Goal: Use online tool/utility

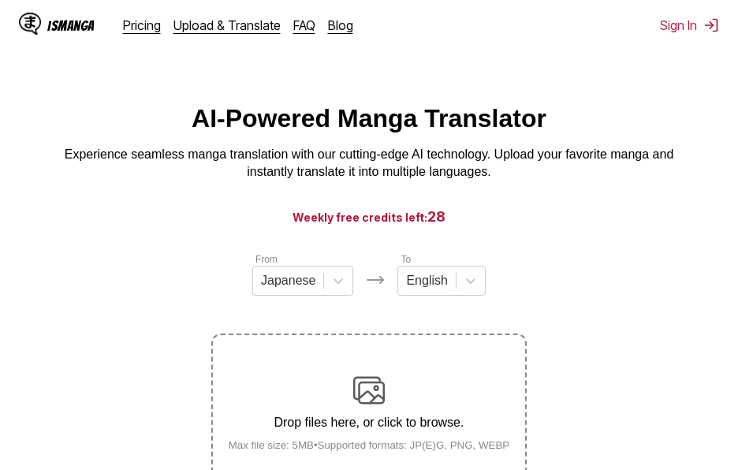
click at [98, 208] on main "AI-Powered Manga Translator Experience seamless manga translation with our cutt…" at bounding box center [369, 315] width 738 height 422
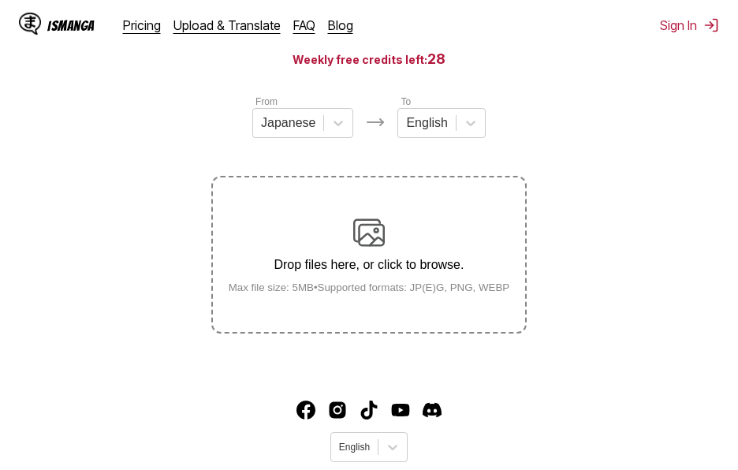
scroll to position [79, 0]
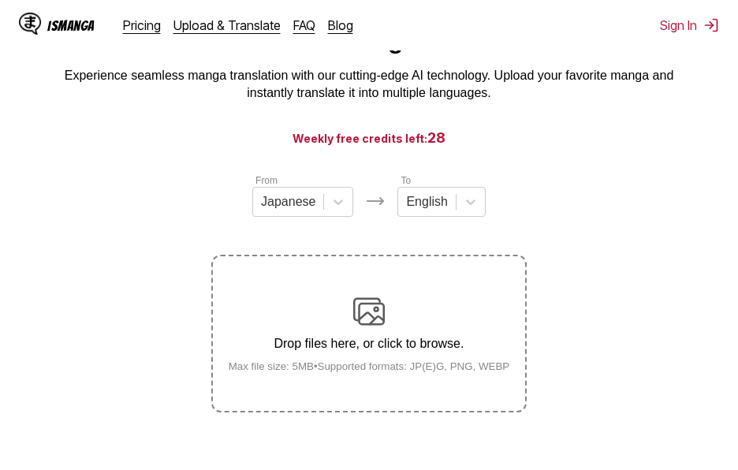
click at [169, 225] on section "From Japanese To English Drop files here, or click to browse. Max file size: 5M…" at bounding box center [369, 293] width 712 height 240
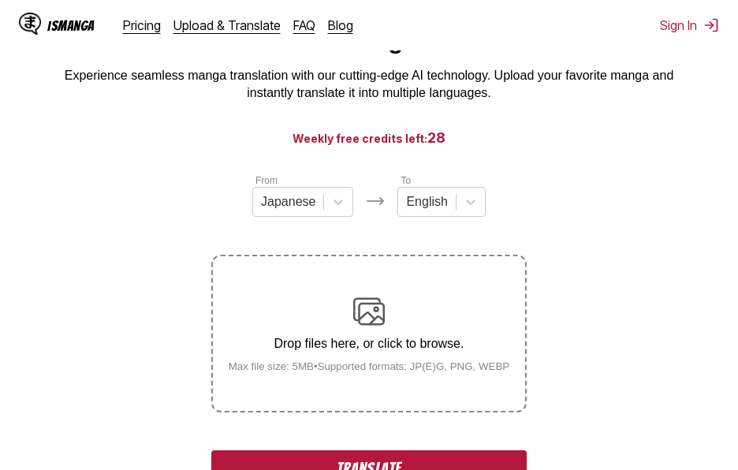
click at [147, 228] on section "From Japanese To English Drop files here, or click to browse. Max file size: 5M…" at bounding box center [369, 412] width 712 height 478
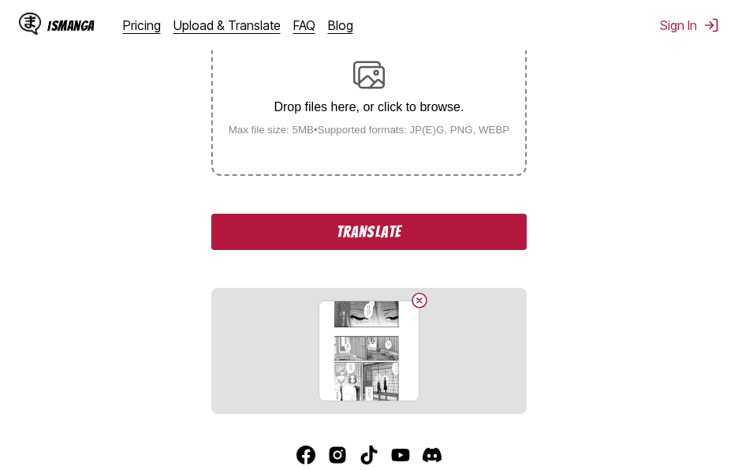
click at [405, 247] on button "Translate" at bounding box center [368, 232] width 315 height 36
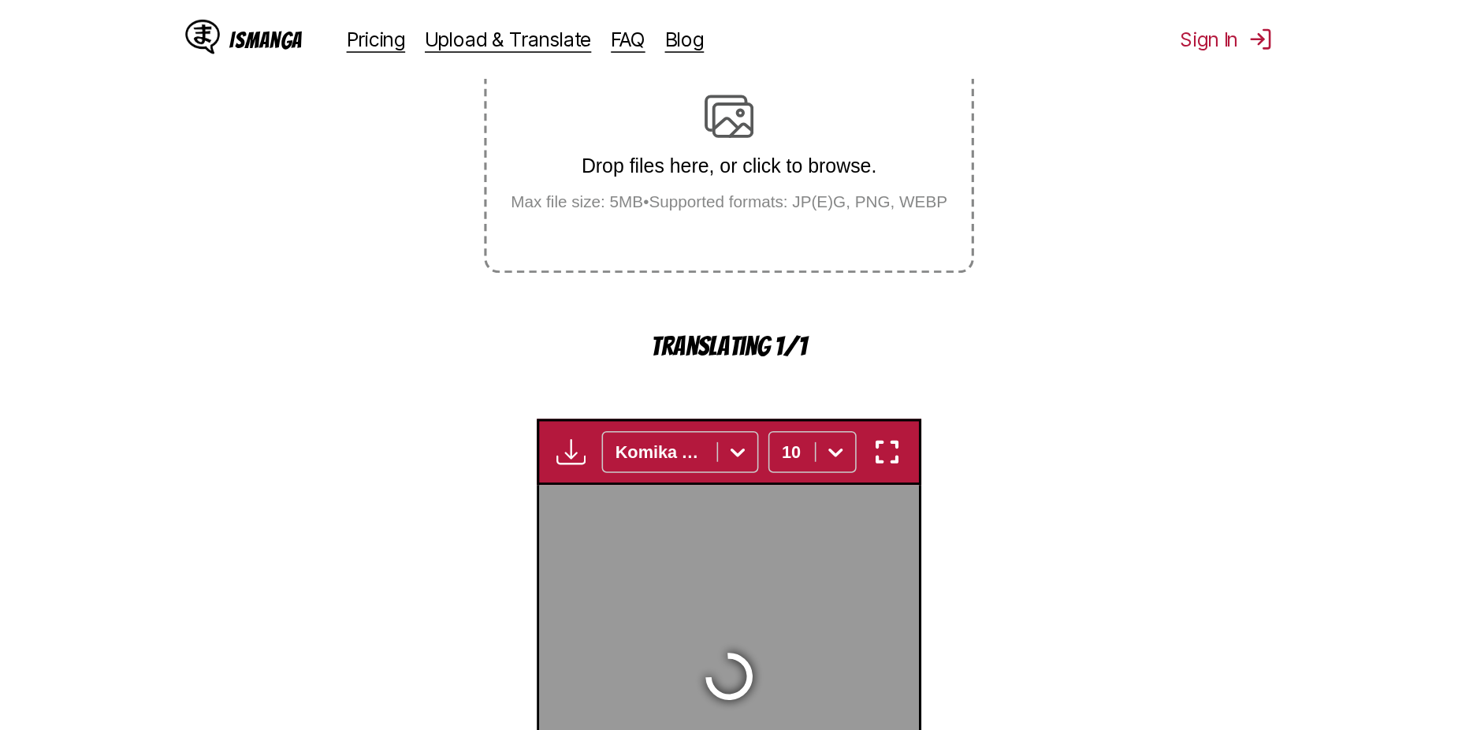
scroll to position [524, 0]
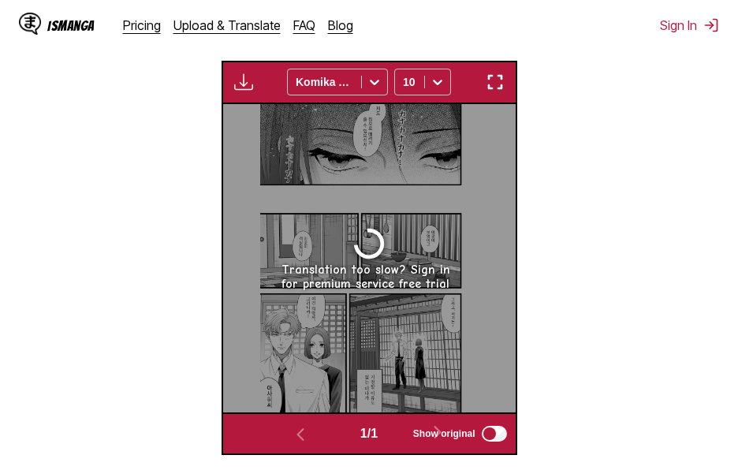
click at [109, 107] on section "From Japanese To English Drop files here, or click to browse. Max file size: 5M…" at bounding box center [369, 90] width 712 height 727
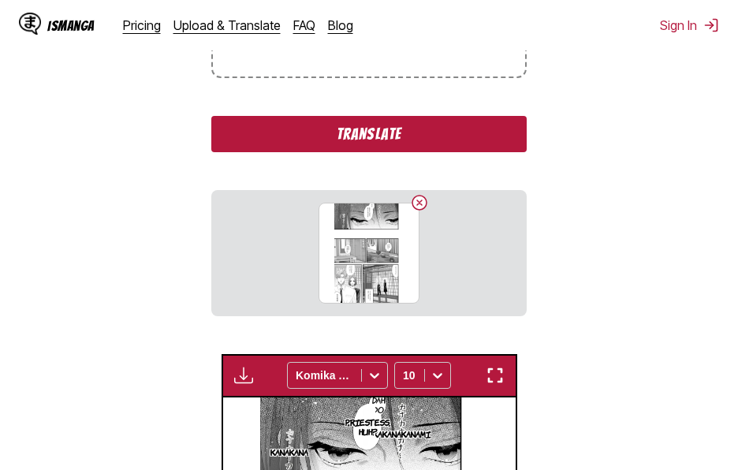
scroll to position [177, 0]
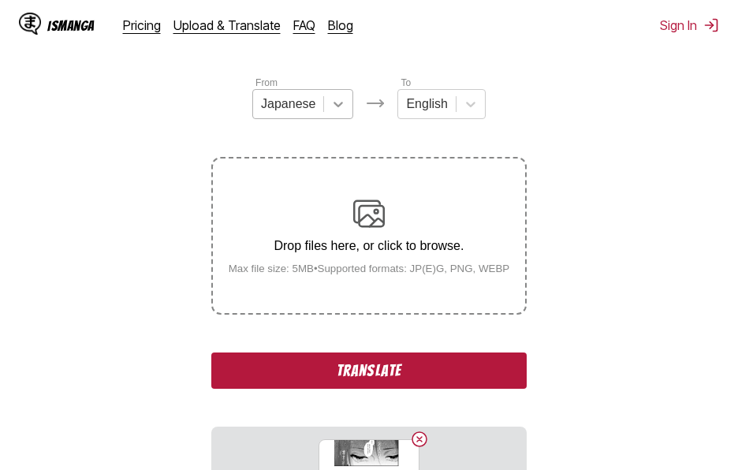
click at [333, 112] on icon at bounding box center [338, 104] width 16 height 16
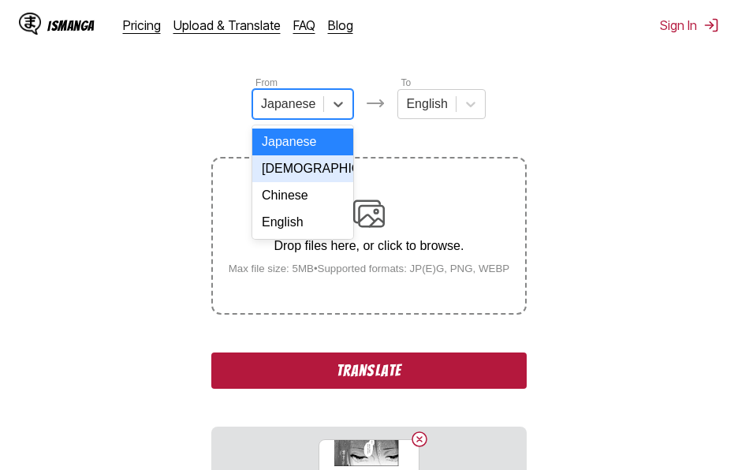
click at [310, 176] on div "[DEMOGRAPHIC_DATA]" at bounding box center [302, 168] width 101 height 27
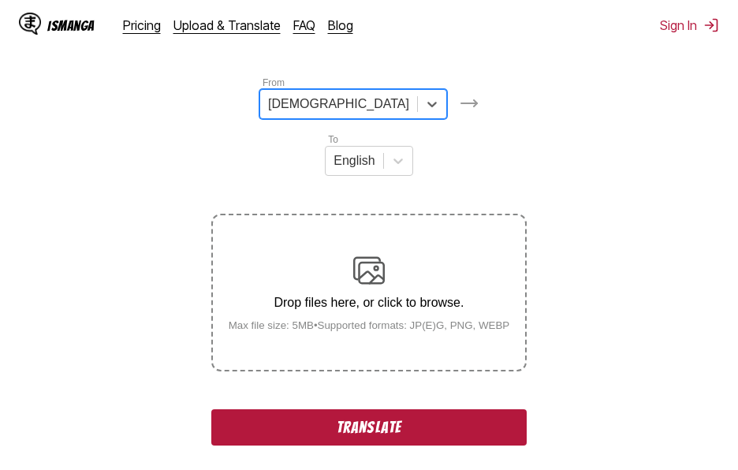
scroll to position [413, 0]
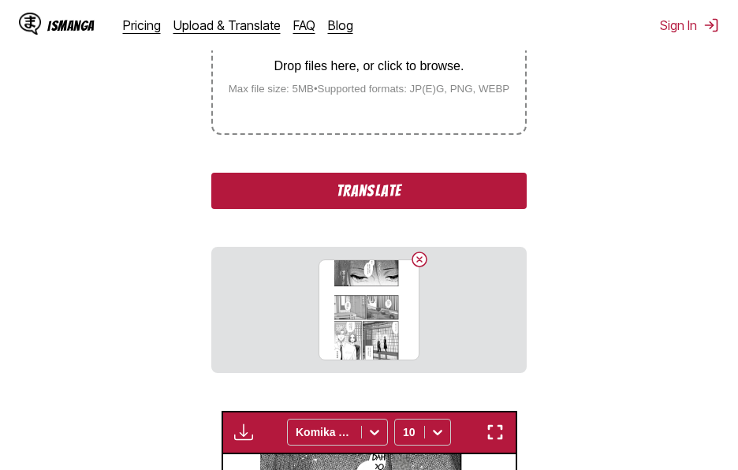
click at [430, 173] on button "Translate" at bounding box center [368, 191] width 315 height 36
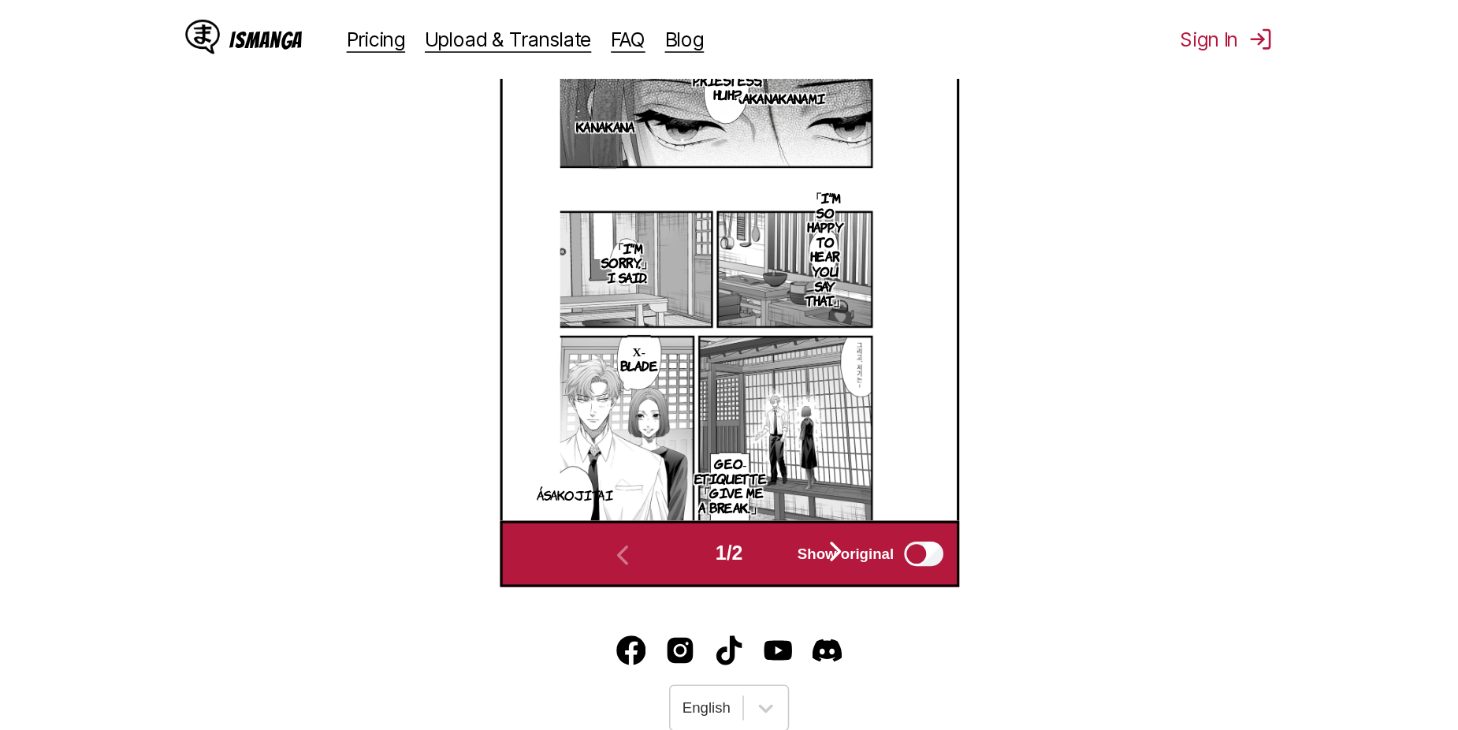
scroll to position [500, 0]
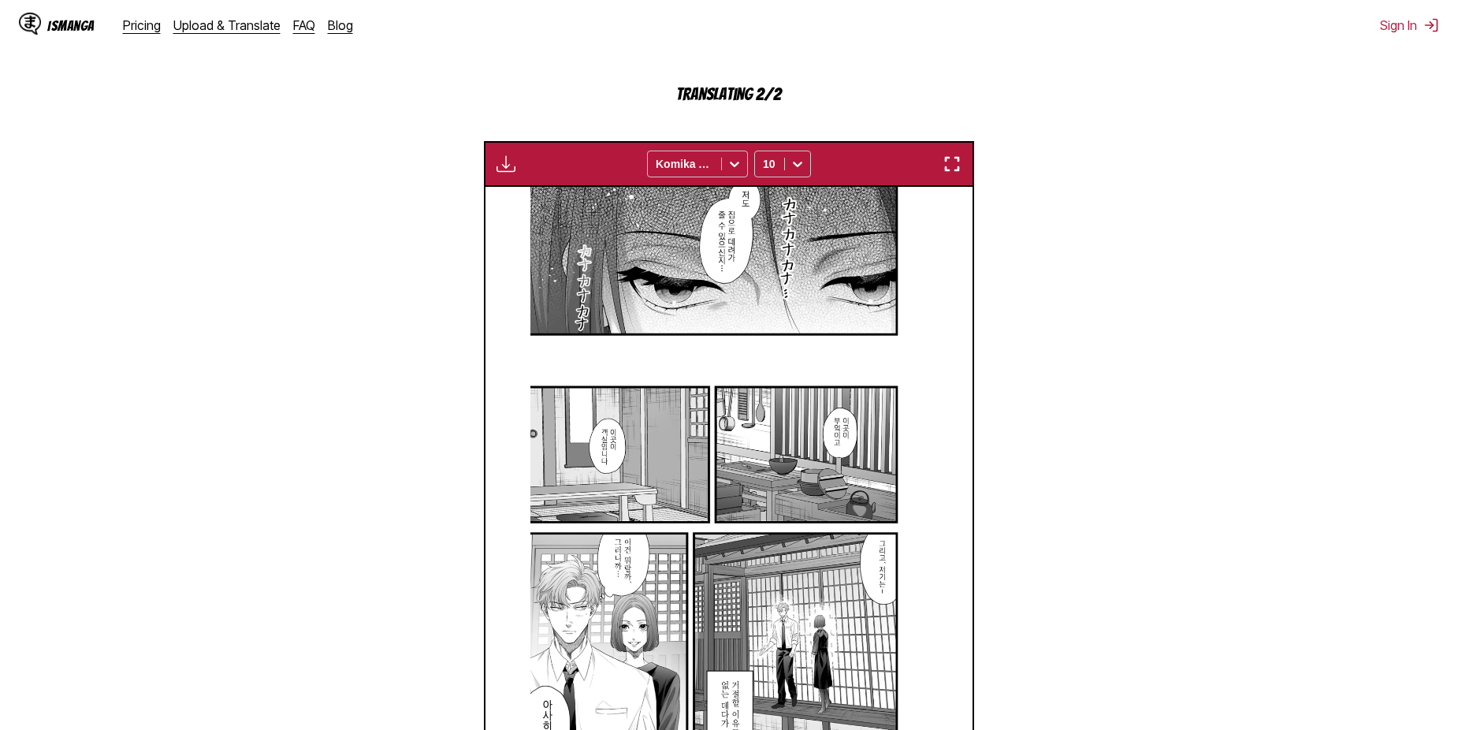
scroll to position [658, 0]
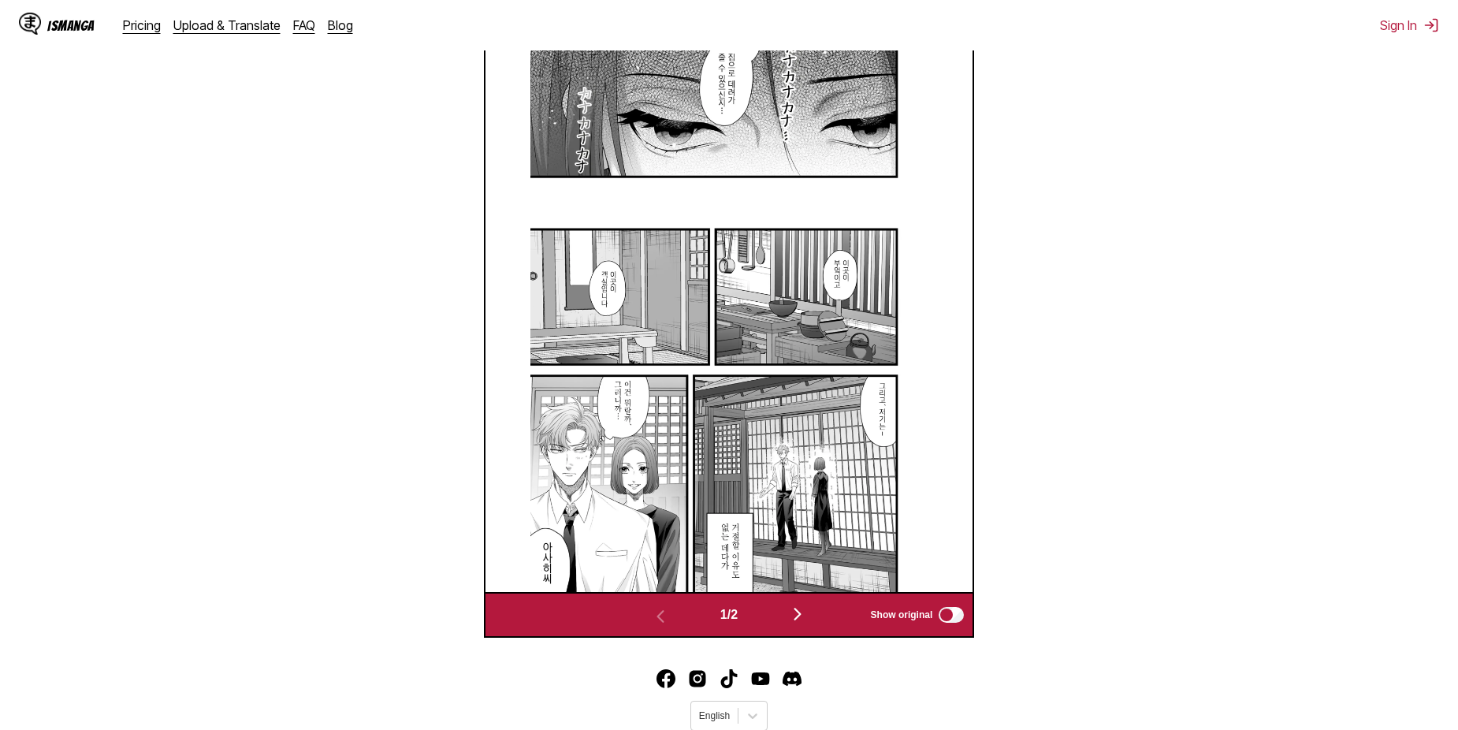
click at [803, 604] on img "button" at bounding box center [797, 613] width 19 height 19
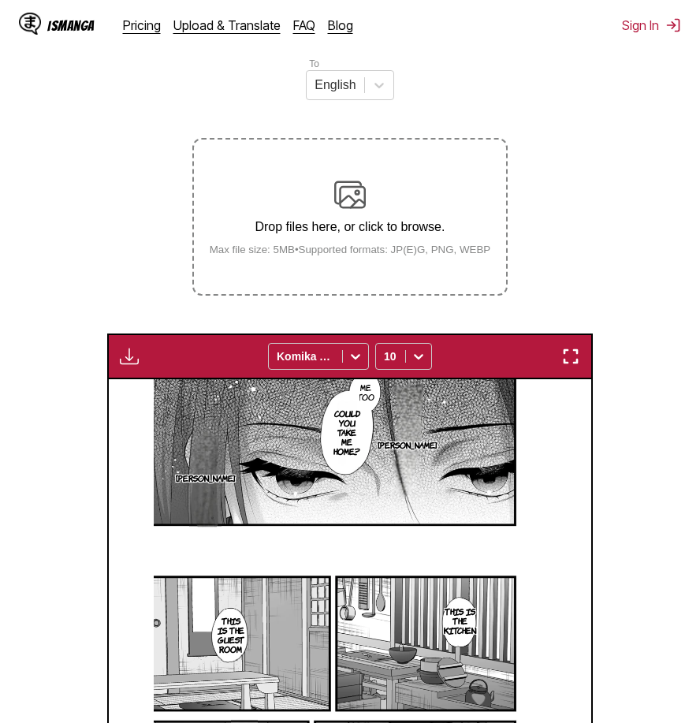
scroll to position [95, 0]
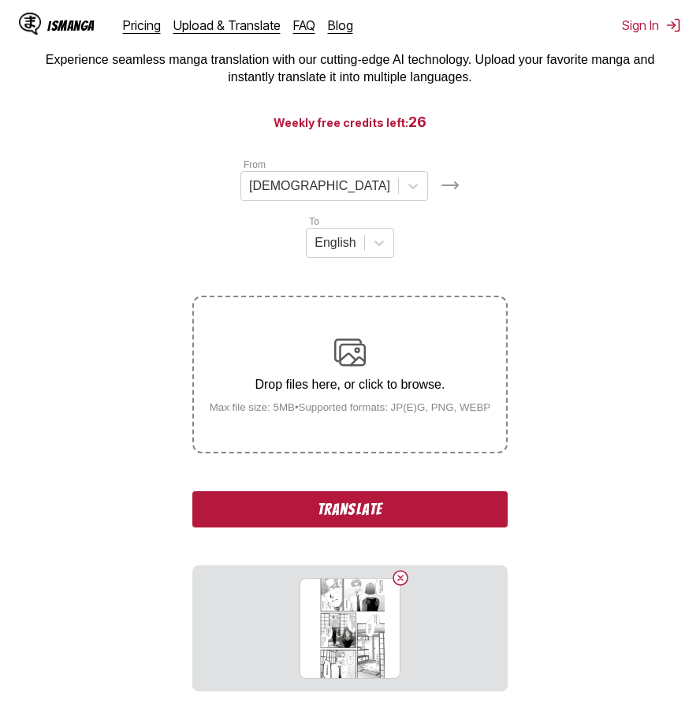
click at [392, 491] on button "Translate" at bounding box center [349, 509] width 315 height 36
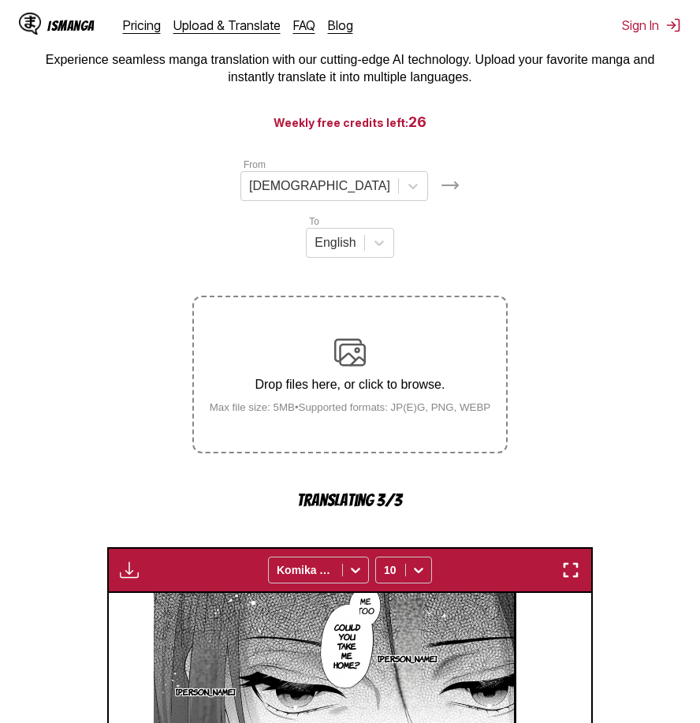
click at [418, 593] on section "[PERSON_NAME]" at bounding box center [408, 658] width 32 height 131
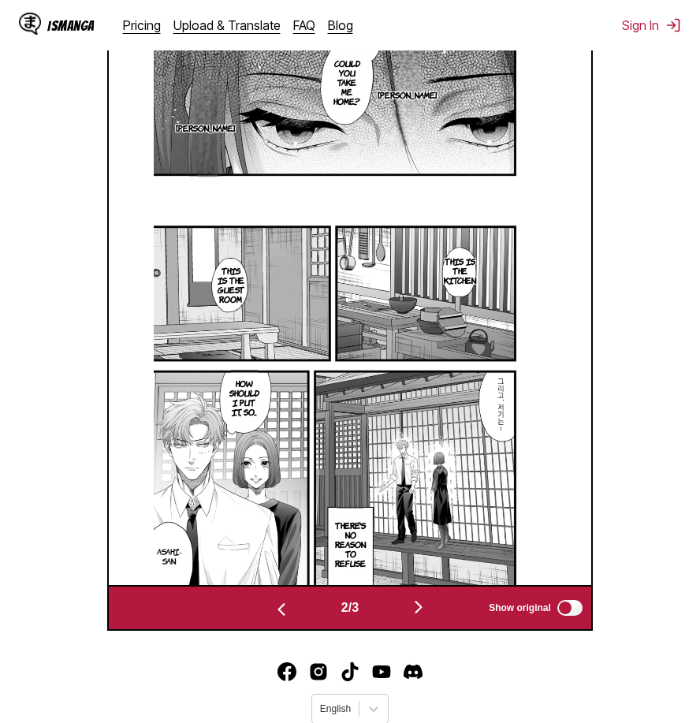
click at [422, 597] on img "button" at bounding box center [418, 606] width 19 height 19
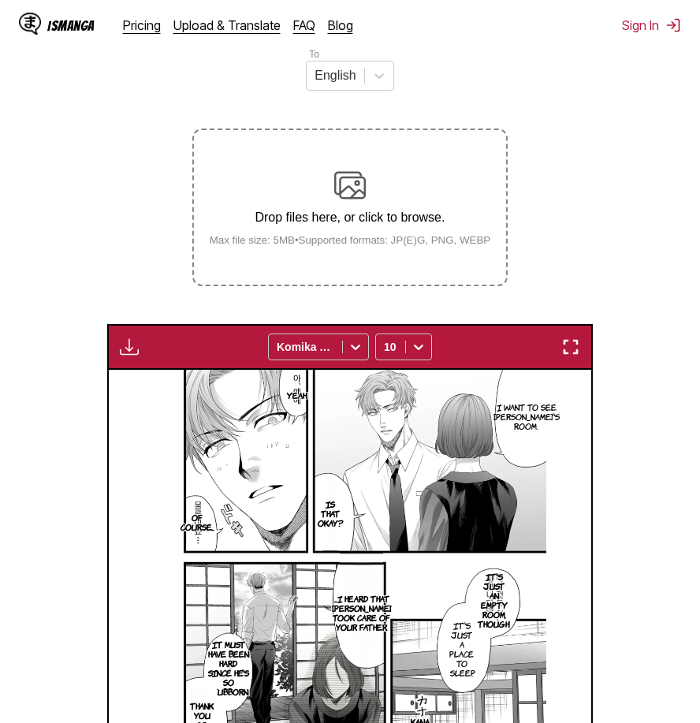
scroll to position [183, 0]
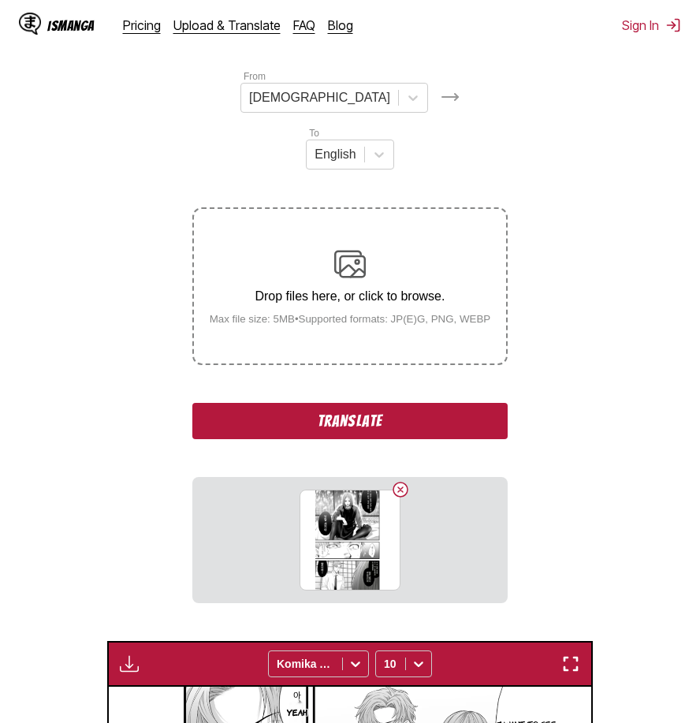
click at [395, 403] on button "Translate" at bounding box center [349, 421] width 315 height 36
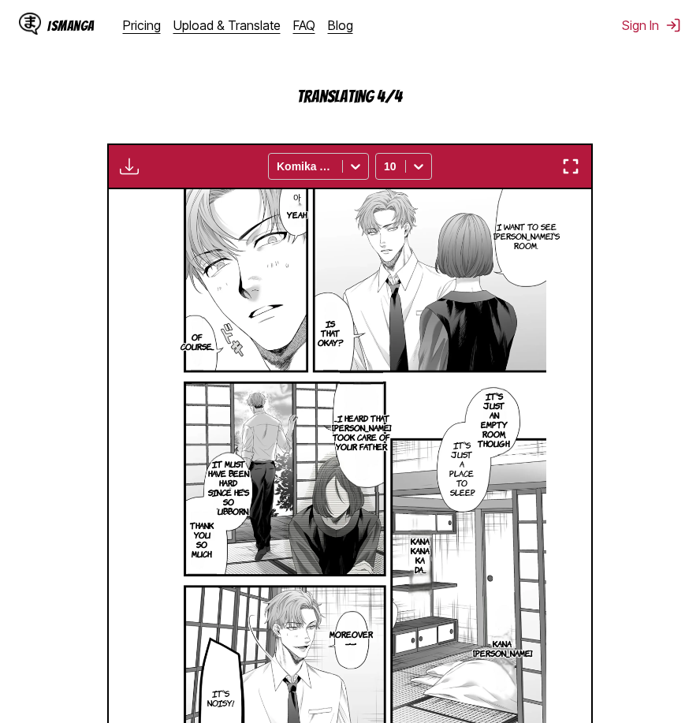
scroll to position [658, 0]
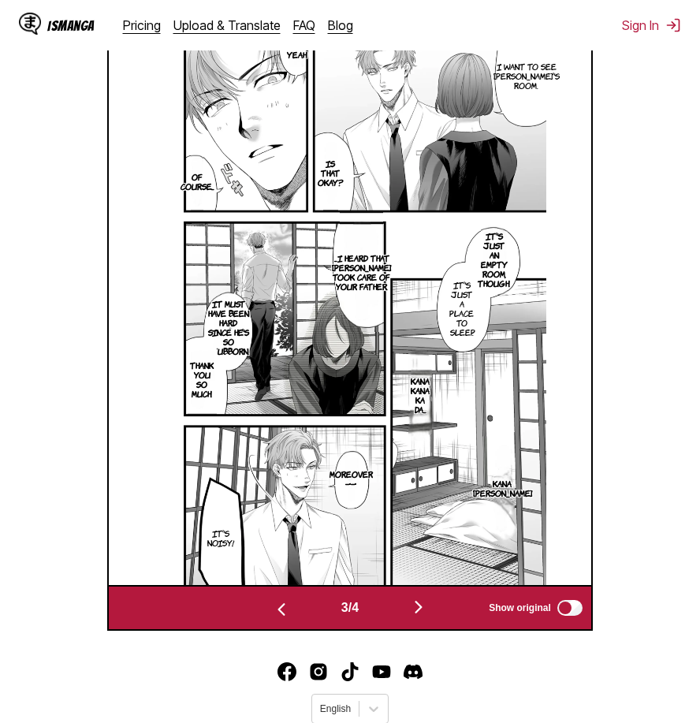
click at [420, 597] on img "button" at bounding box center [418, 606] width 19 height 19
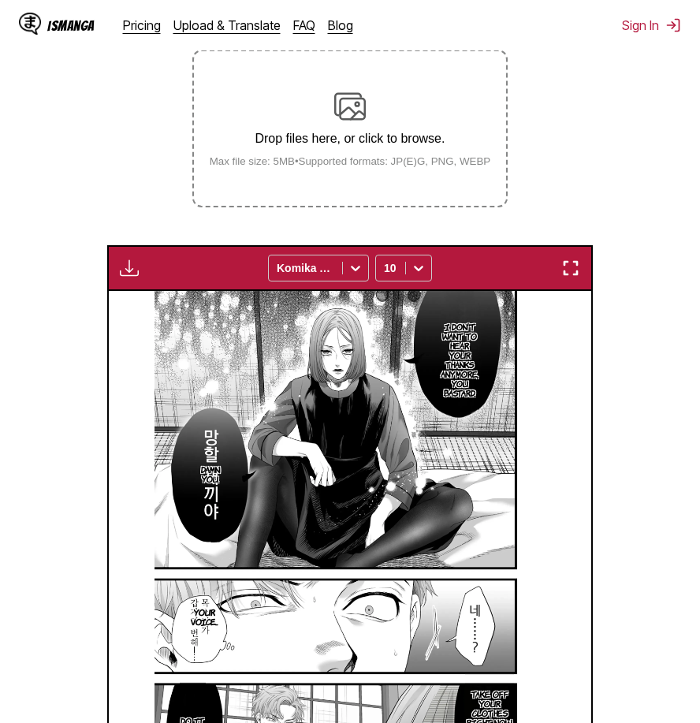
scroll to position [183, 0]
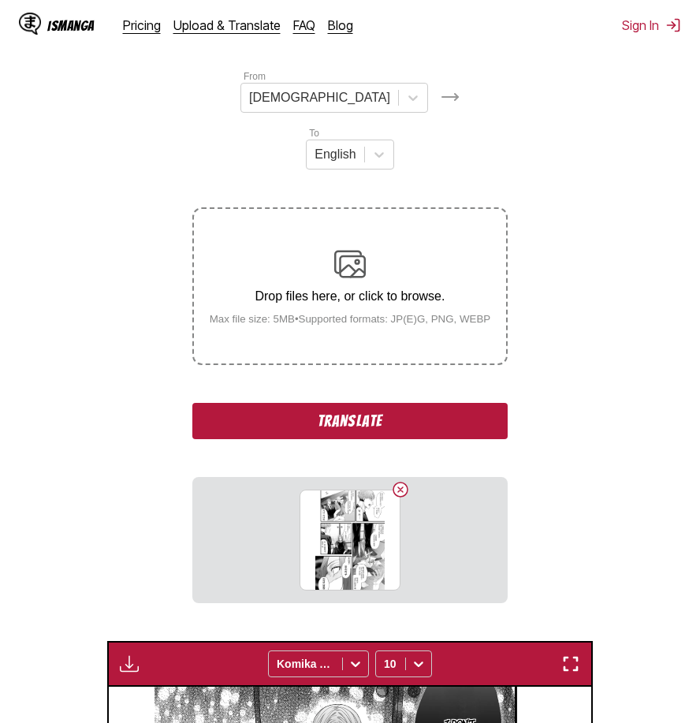
click at [437, 403] on button "Translate" at bounding box center [349, 421] width 315 height 36
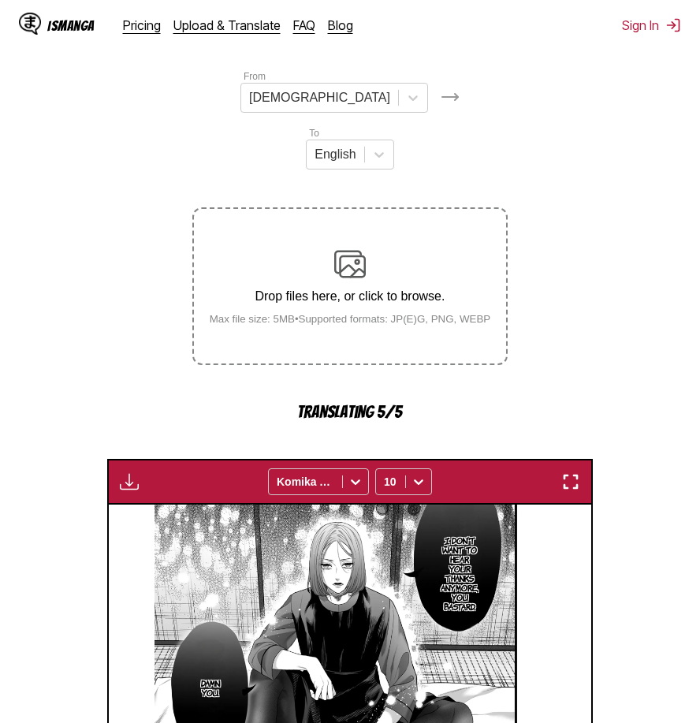
scroll to position [577, 0]
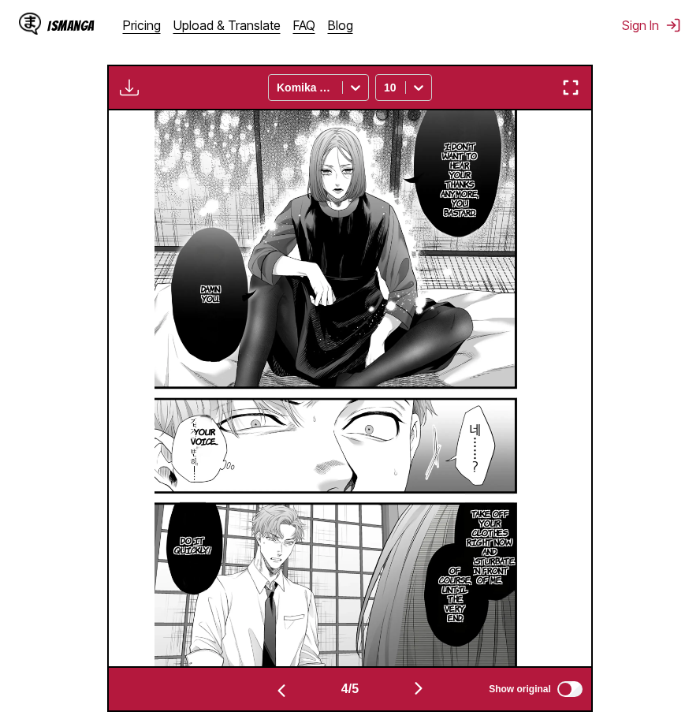
click at [418, 679] on img "button" at bounding box center [418, 688] width 19 height 19
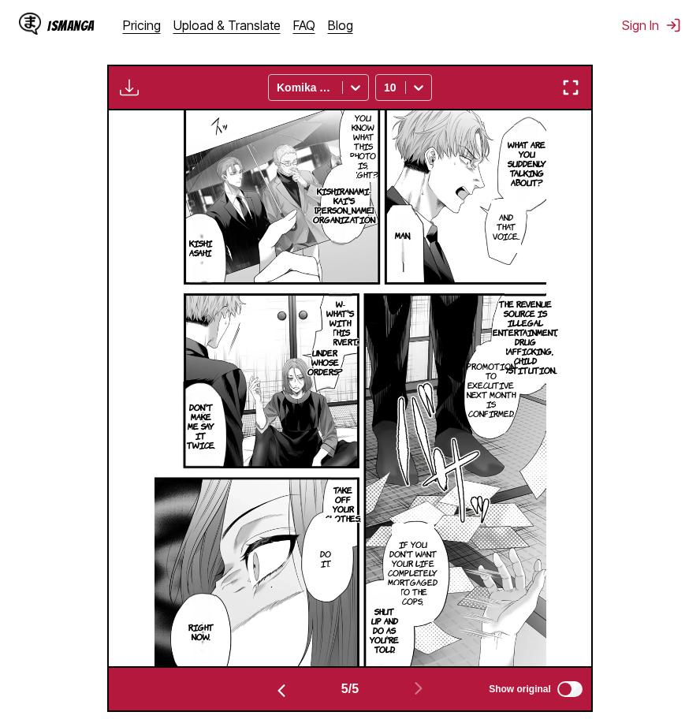
scroll to position [206, 0]
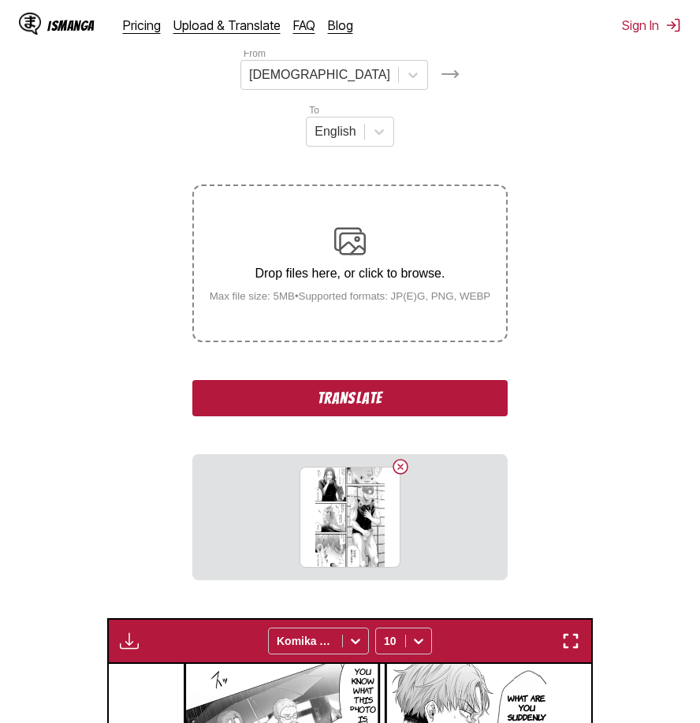
click at [441, 380] on button "Translate" at bounding box center [349, 398] width 315 height 36
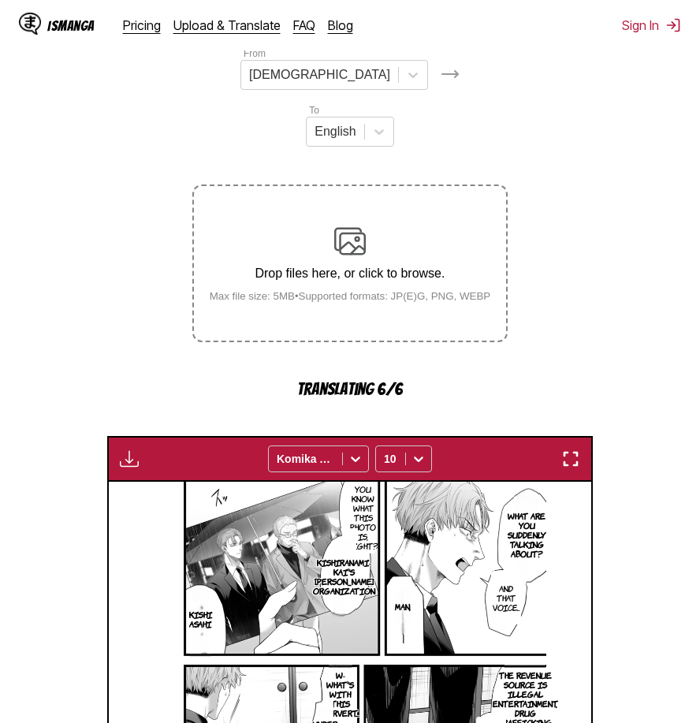
scroll to position [658, 0]
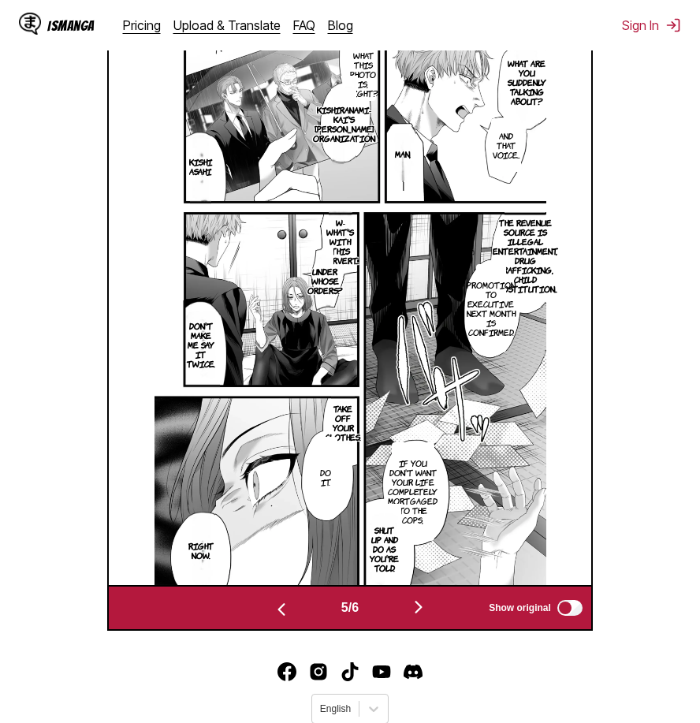
click at [423, 597] on img "button" at bounding box center [418, 606] width 19 height 19
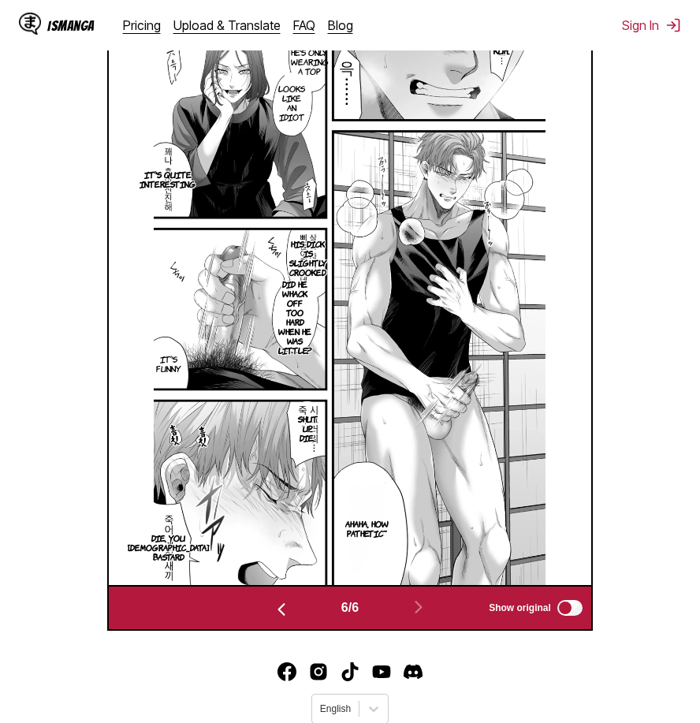
scroll to position [287, 0]
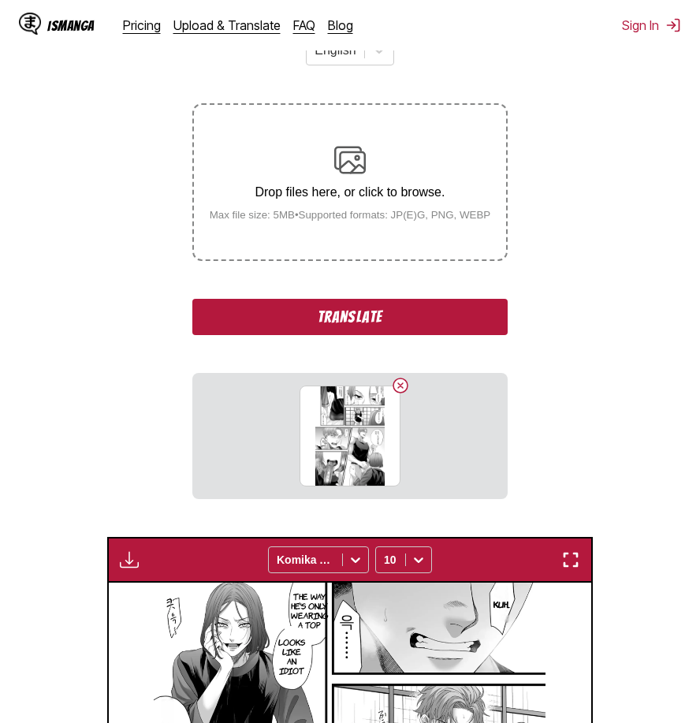
click at [421, 299] on button "Translate" at bounding box center [349, 317] width 315 height 36
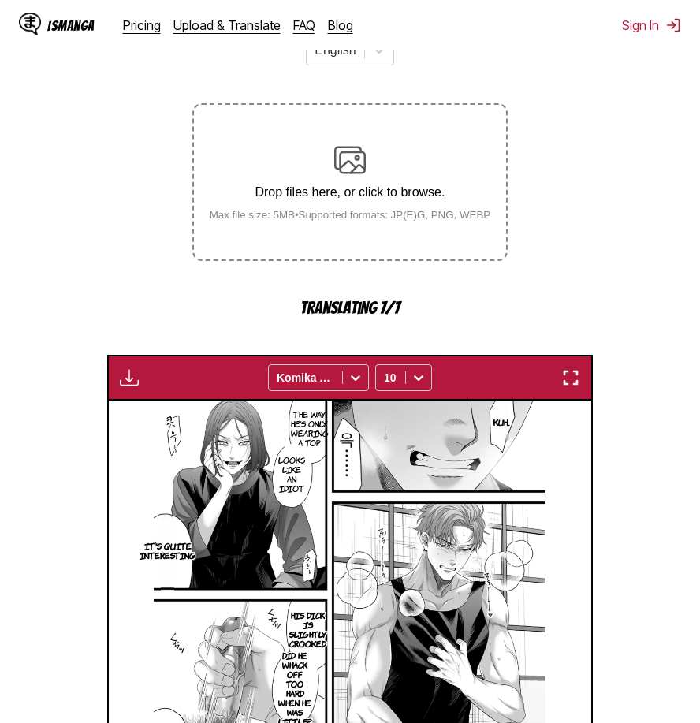
click at [640, 506] on section "From Korean To English Drop files here, or click to browse. Max file size: 5MB …" at bounding box center [350, 483] width 675 height 1037
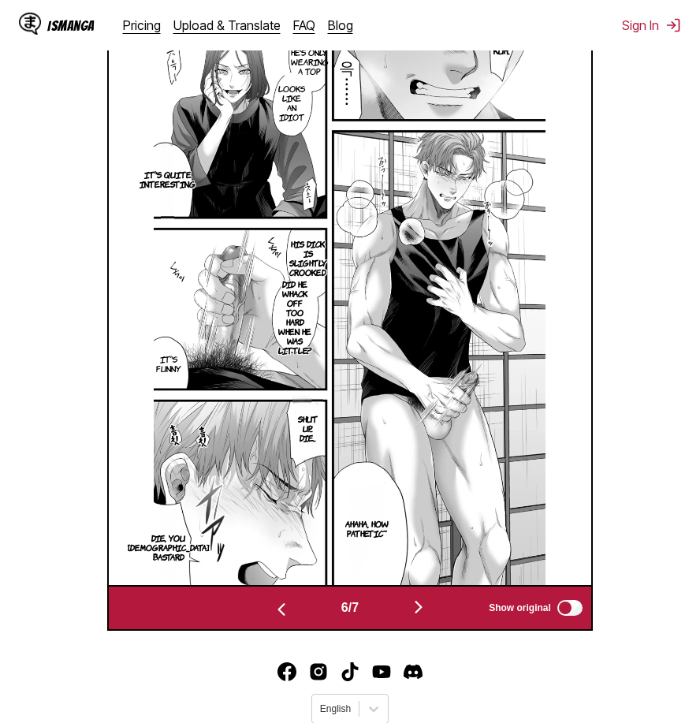
click at [413, 597] on button "button" at bounding box center [418, 608] width 95 height 23
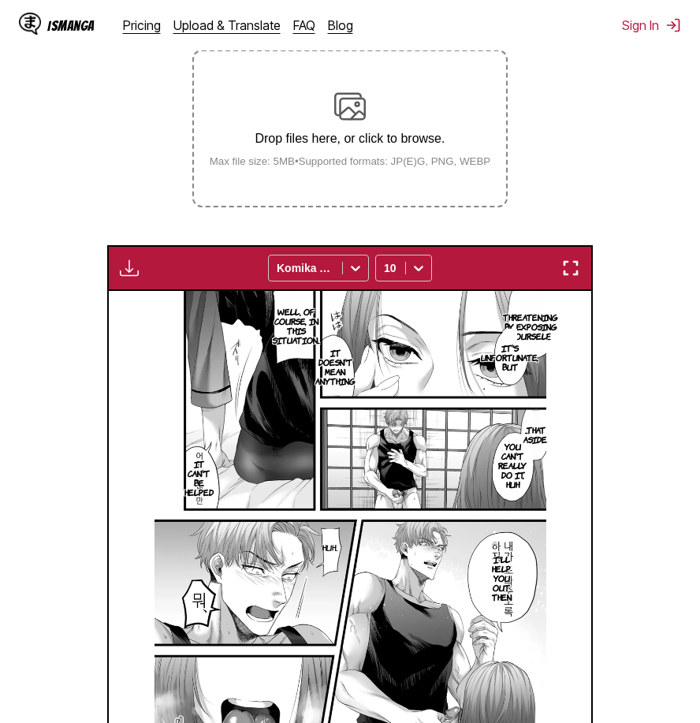
scroll to position [104, 0]
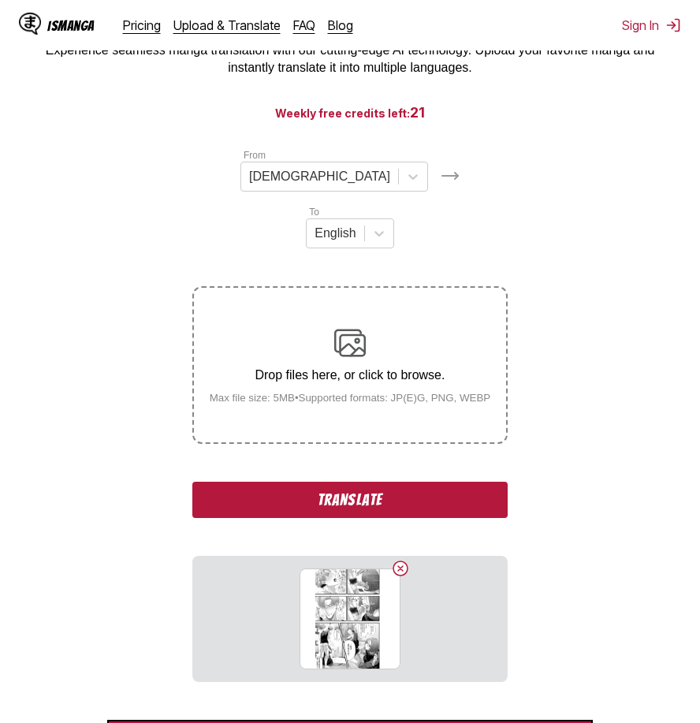
click at [379, 482] on button "Translate" at bounding box center [349, 500] width 315 height 36
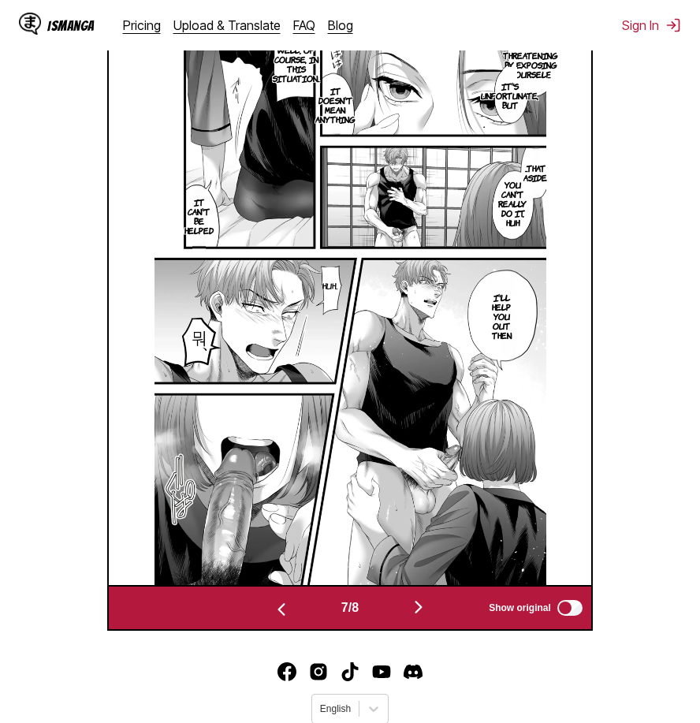
click at [420, 597] on img "button" at bounding box center [418, 606] width 19 height 19
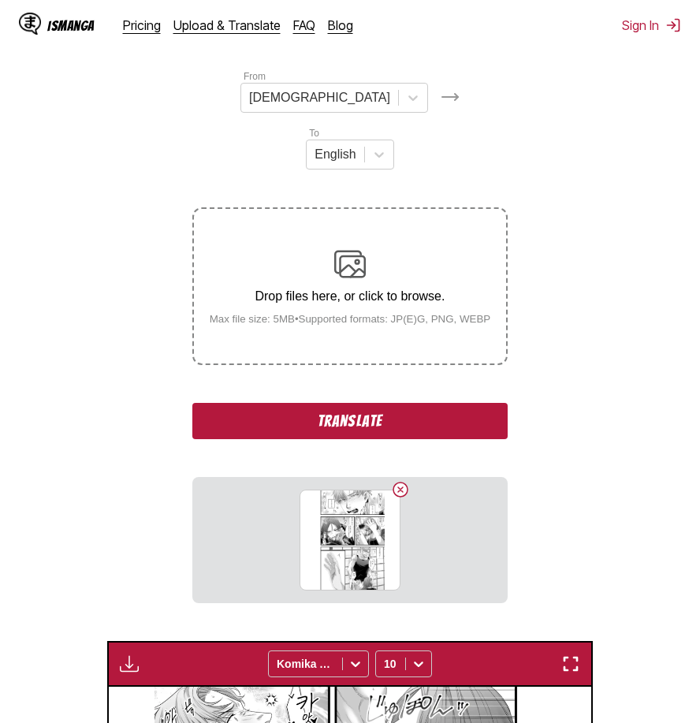
scroll to position [419, 0]
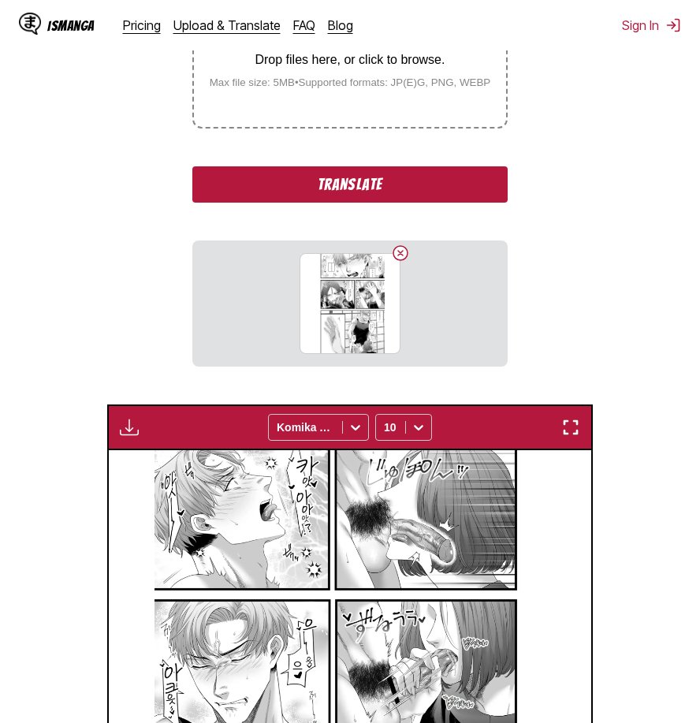
click at [391, 166] on button "Translate" at bounding box center [349, 184] width 315 height 36
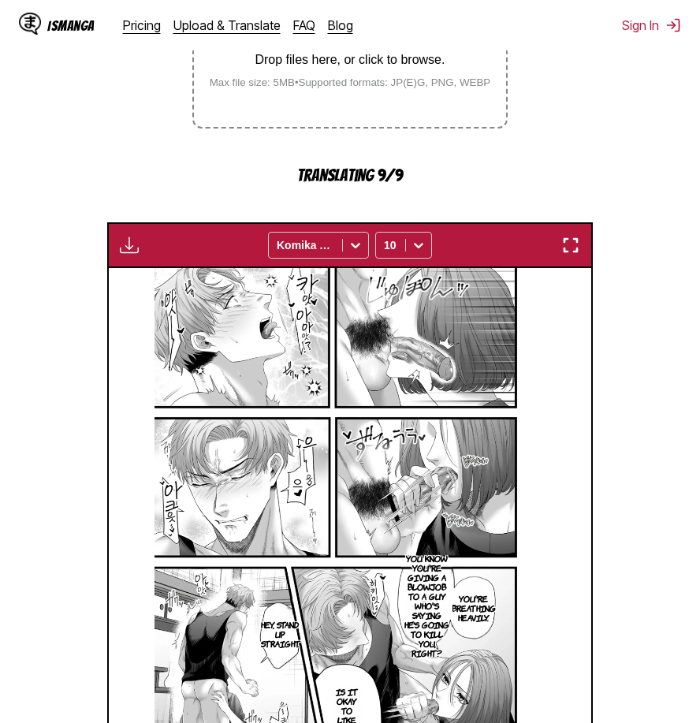
scroll to position [577, 0]
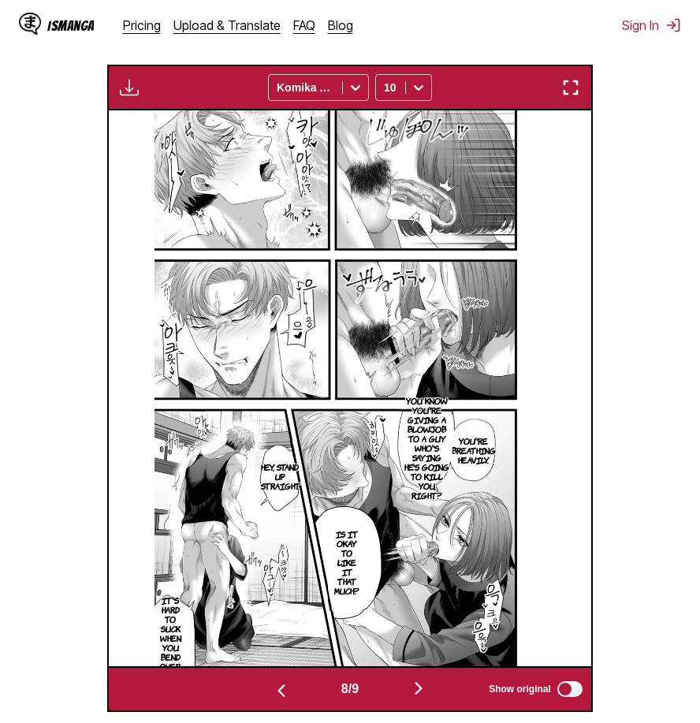
click at [422, 679] on img "button" at bounding box center [418, 688] width 19 height 19
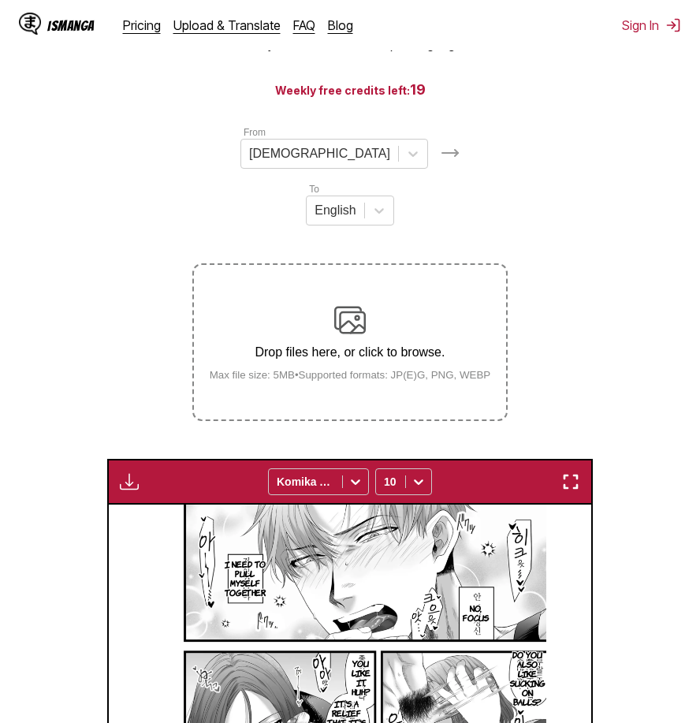
scroll to position [0, 0]
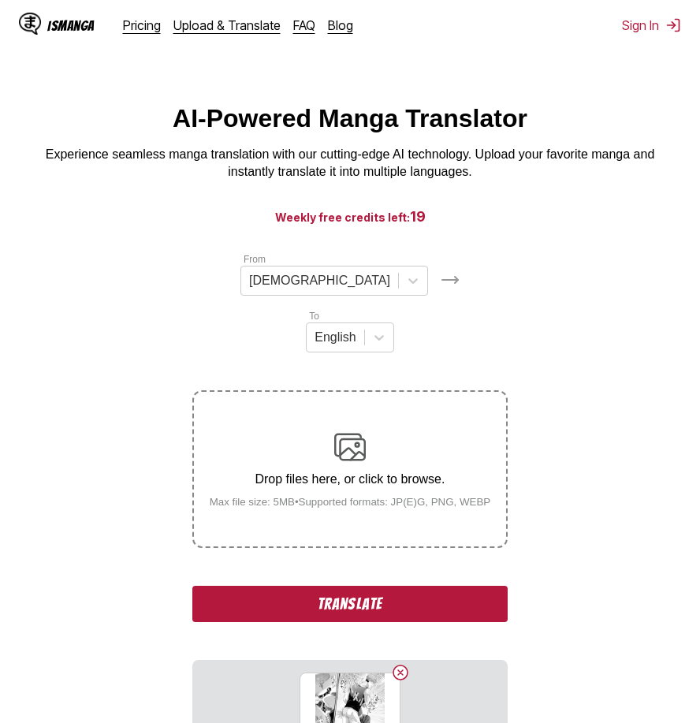
click at [385, 586] on button "Translate" at bounding box center [349, 604] width 315 height 36
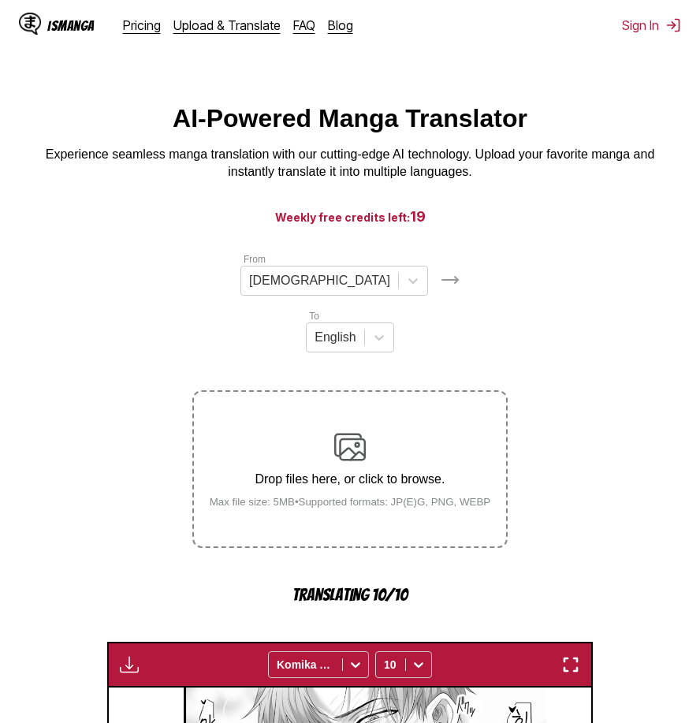
scroll to position [658, 0]
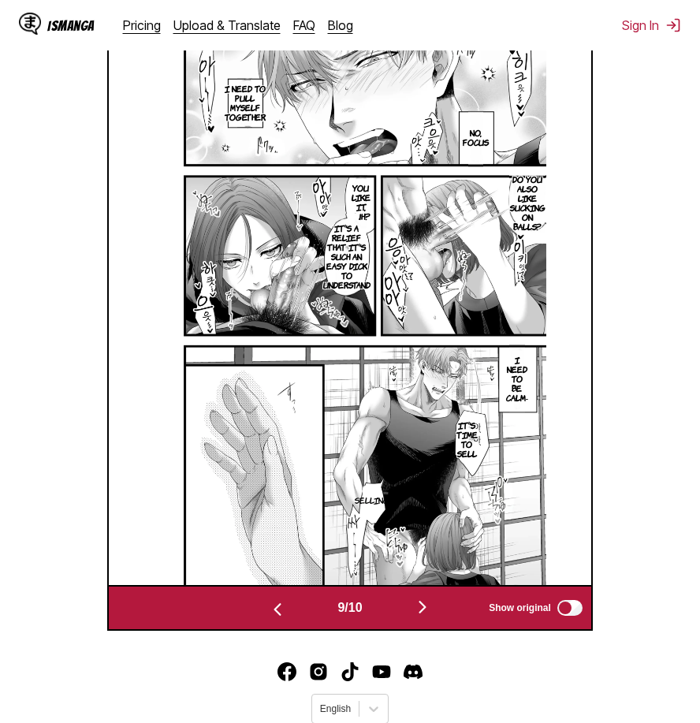
click at [426, 597] on img "button" at bounding box center [422, 606] width 19 height 19
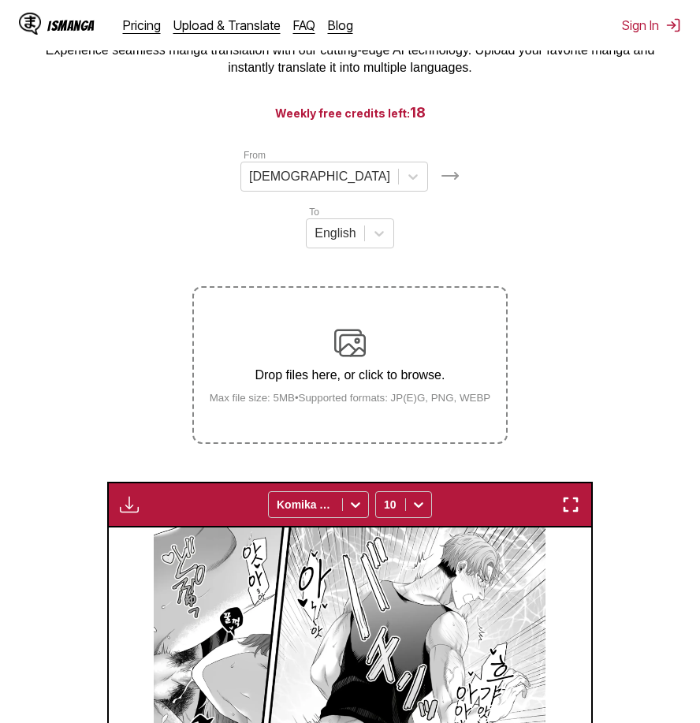
scroll to position [25, 0]
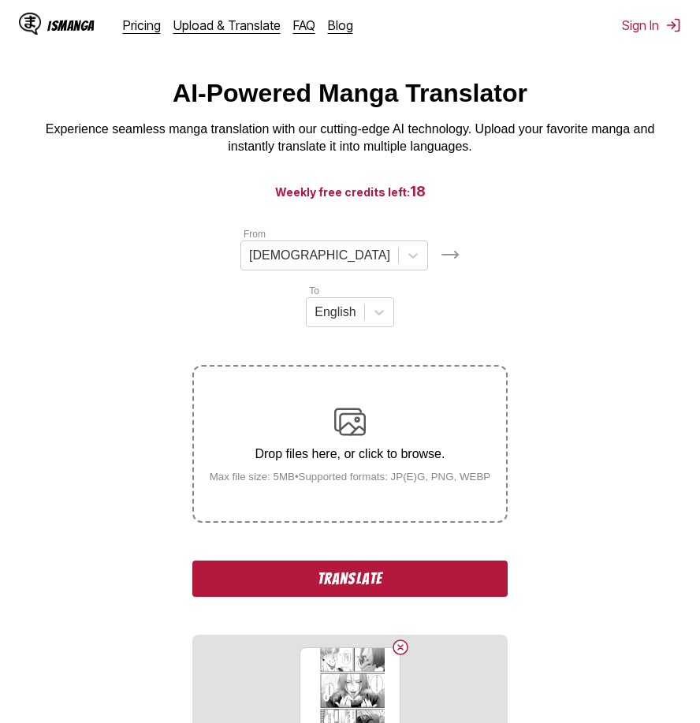
click at [365, 560] on button "Translate" at bounding box center [349, 578] width 315 height 36
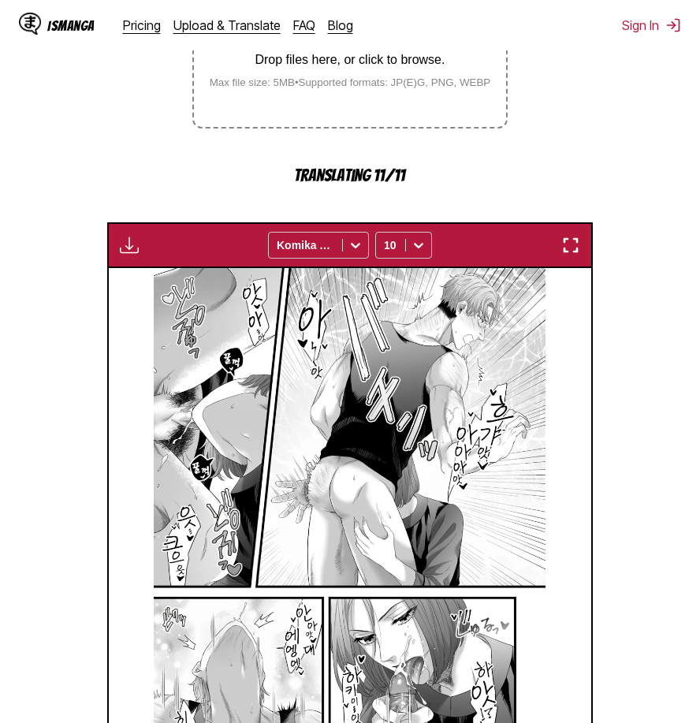
scroll to position [658, 0]
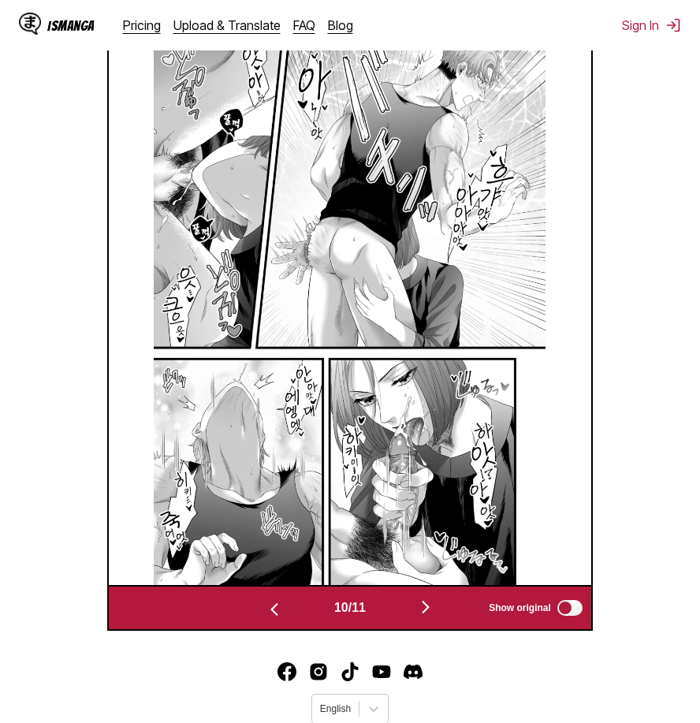
click at [427, 597] on img "button" at bounding box center [425, 606] width 19 height 19
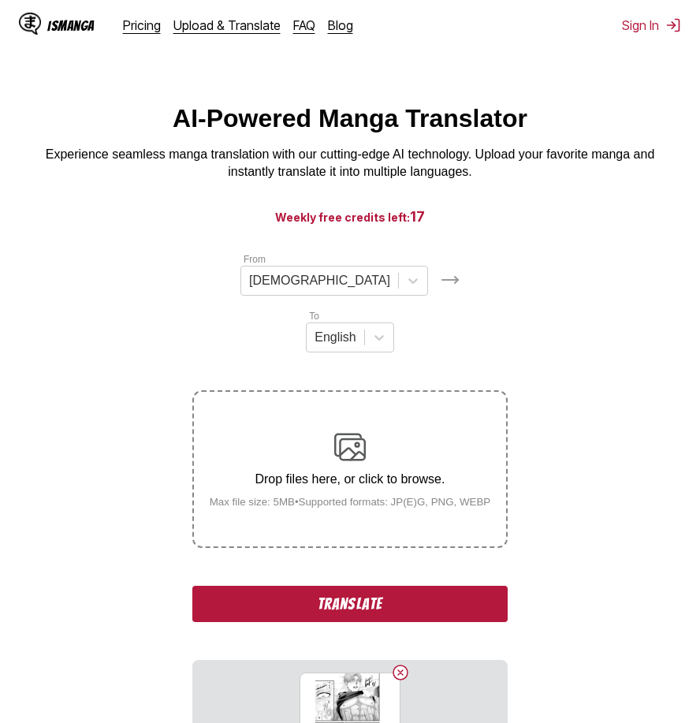
scroll to position [79, 0]
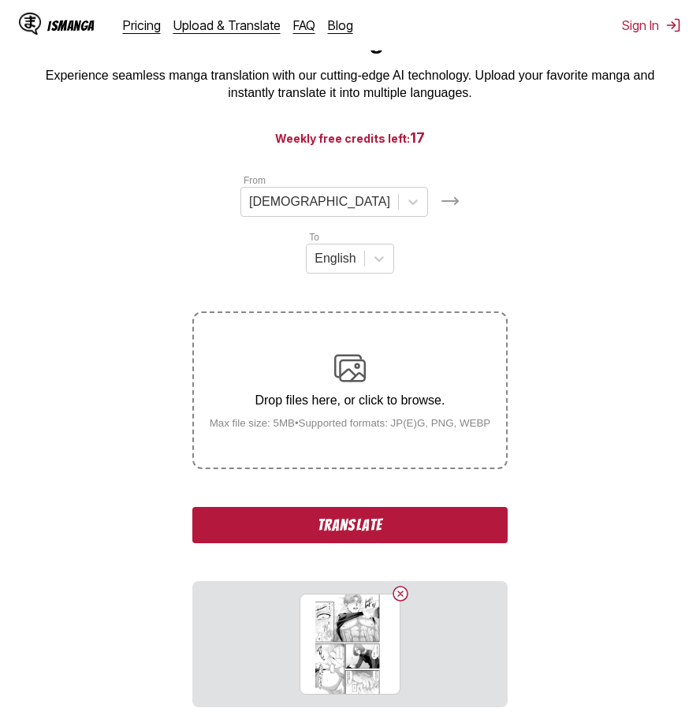
click at [410, 507] on button "Translate" at bounding box center [349, 525] width 315 height 36
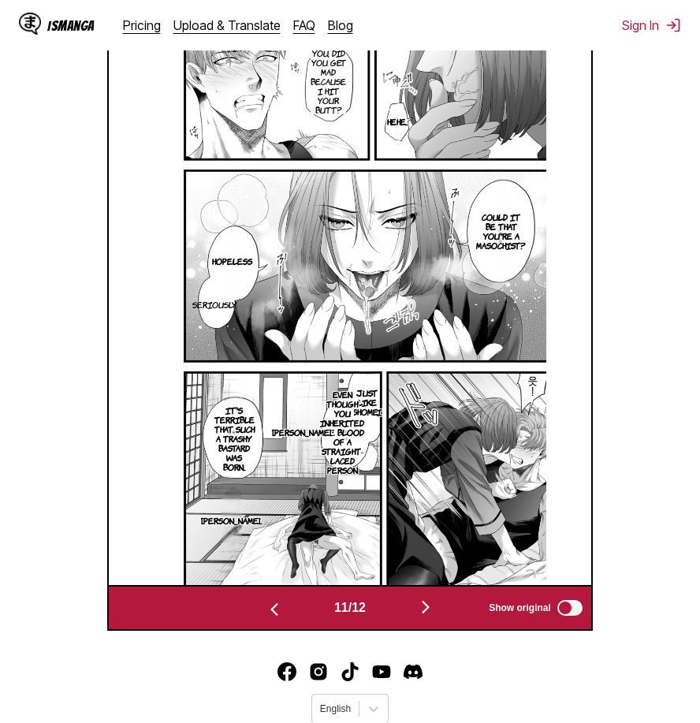
click at [433, 597] on img "button" at bounding box center [425, 606] width 19 height 19
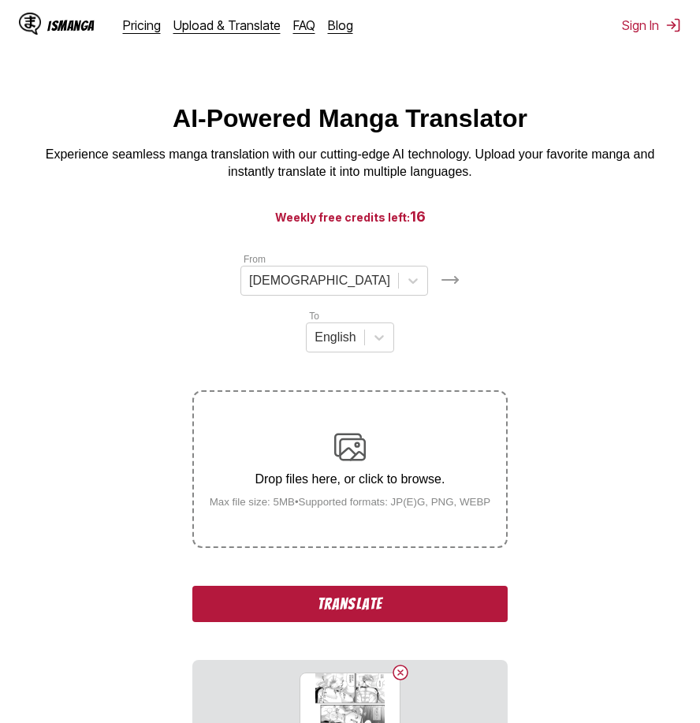
scroll to position [79, 0]
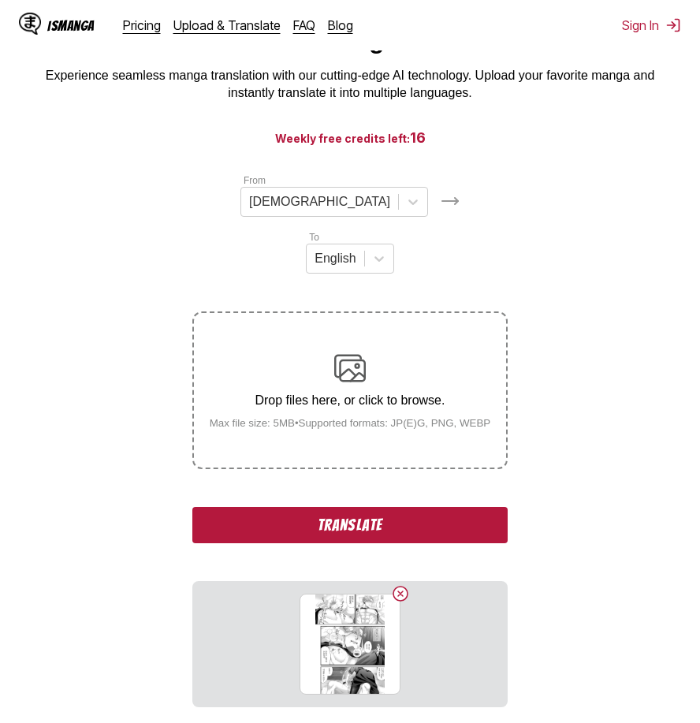
click at [417, 507] on button "Translate" at bounding box center [349, 525] width 315 height 36
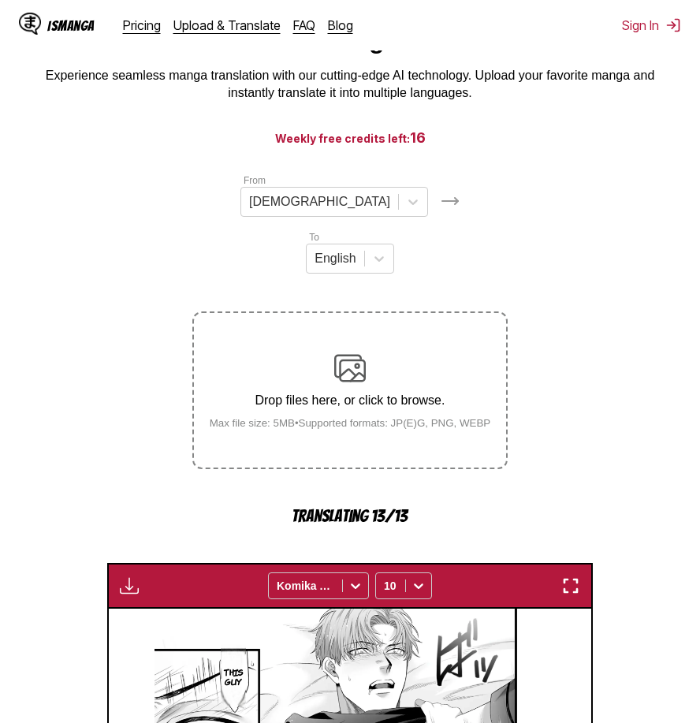
scroll to position [658, 0]
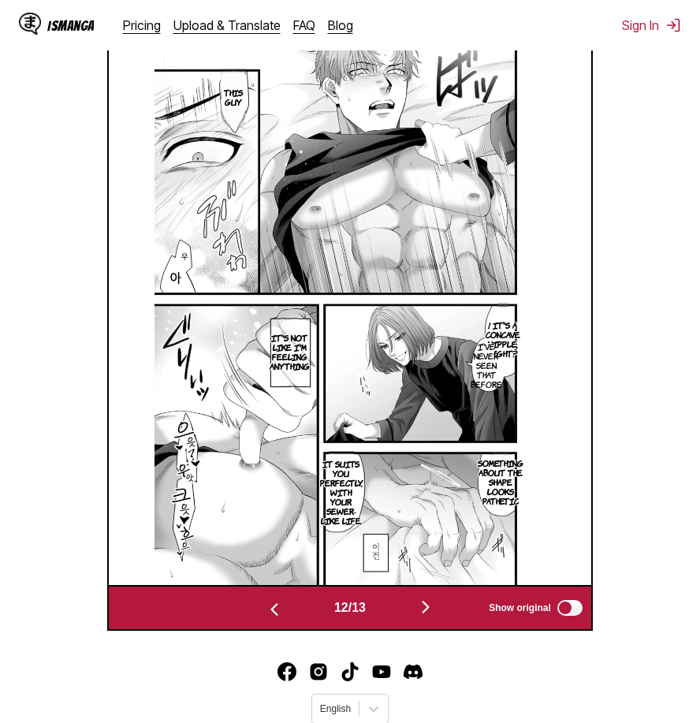
click at [429, 597] on img "button" at bounding box center [425, 606] width 19 height 19
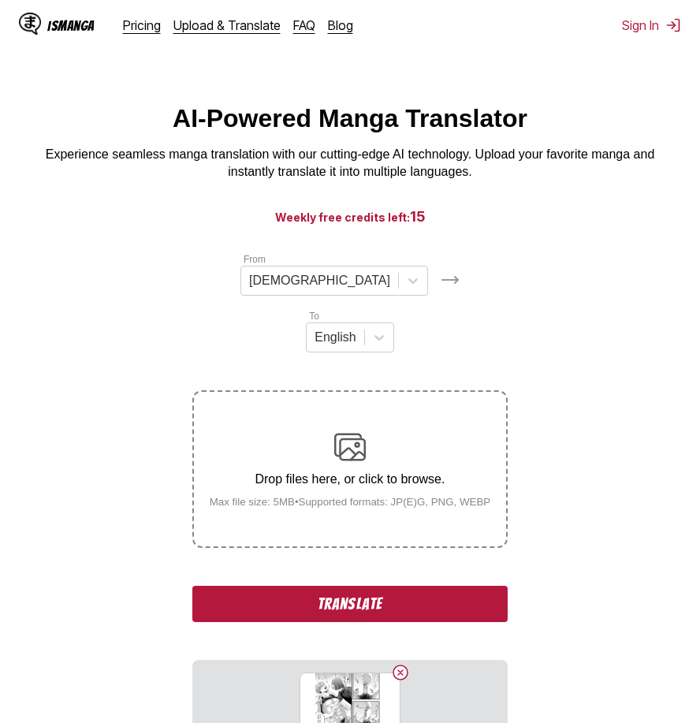
scroll to position [158, 0]
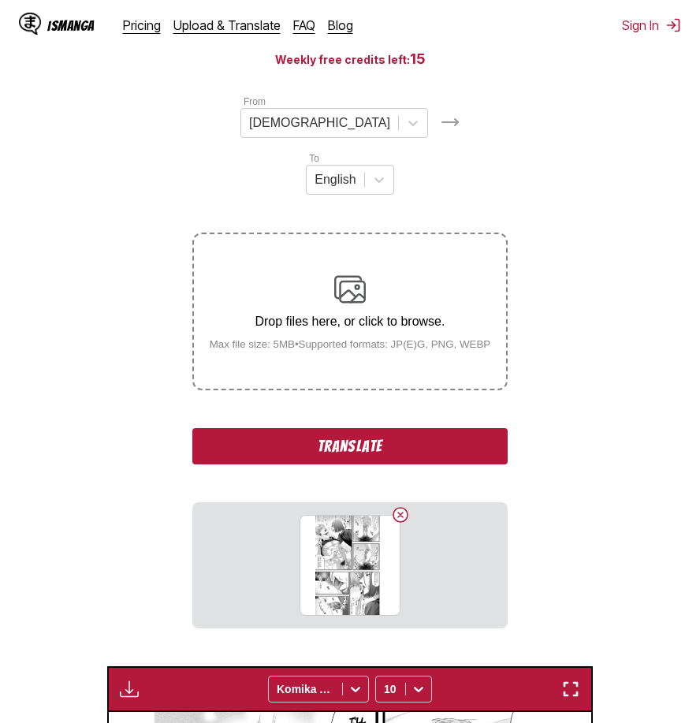
click at [411, 428] on button "Translate" at bounding box center [349, 446] width 315 height 36
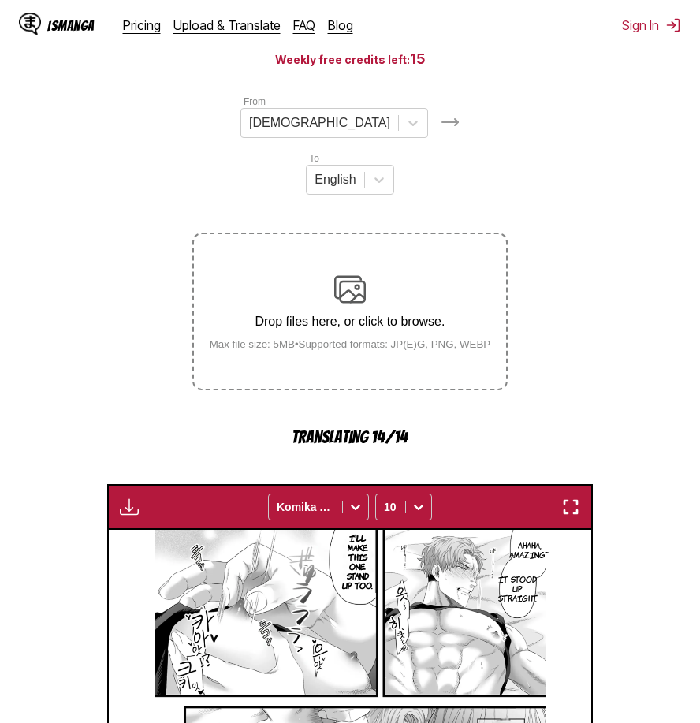
scroll to position [658, 0]
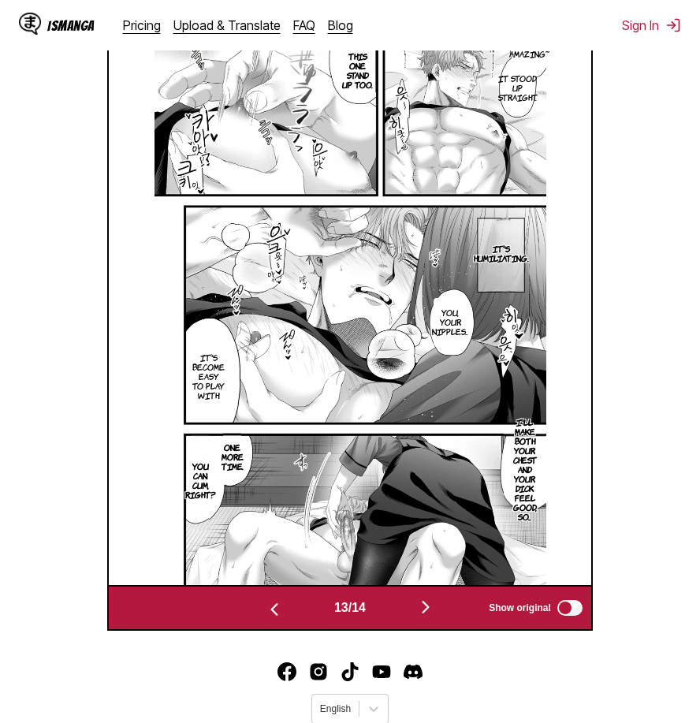
click at [625, 538] on section "From Korean To English Drop files here, or click to browse. Max file size: 5MB …" at bounding box center [350, 111] width 675 height 1037
click at [422, 597] on img "button" at bounding box center [425, 606] width 19 height 19
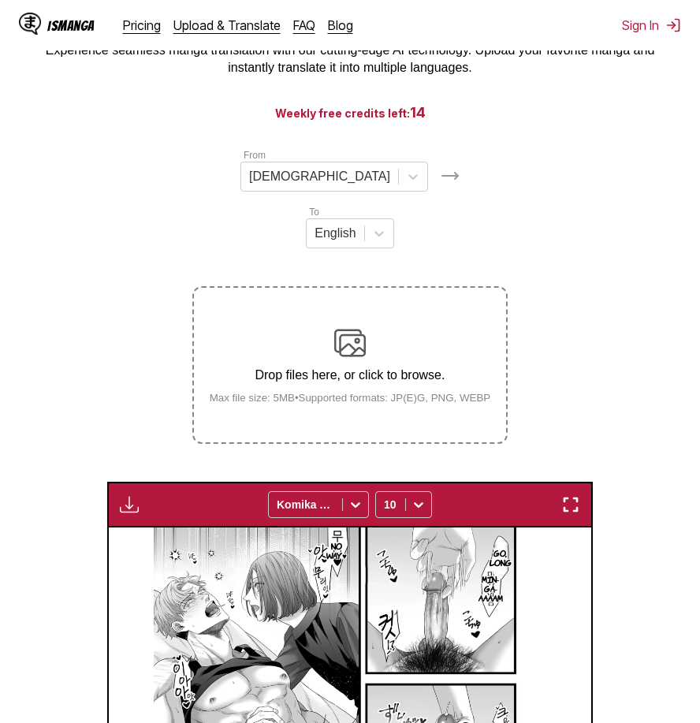
scroll to position [0, 0]
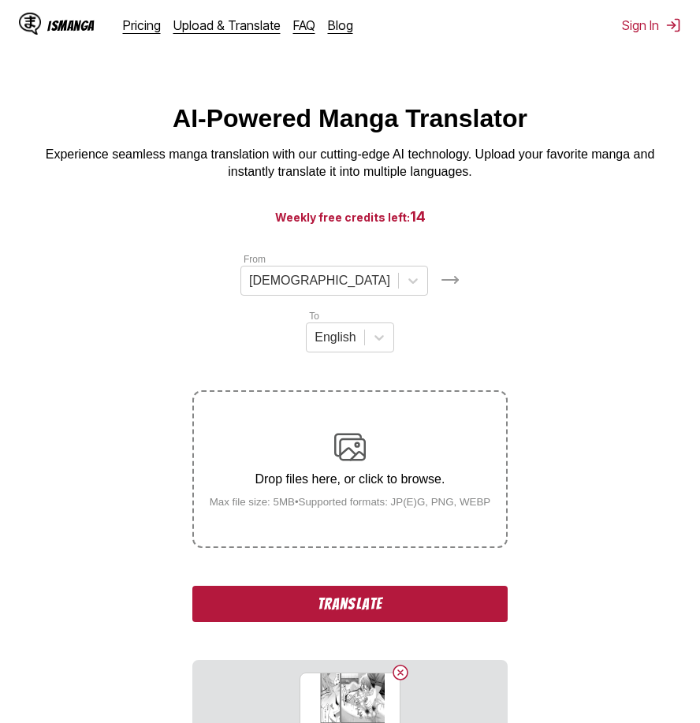
click at [422, 586] on button "Translate" at bounding box center [349, 604] width 315 height 36
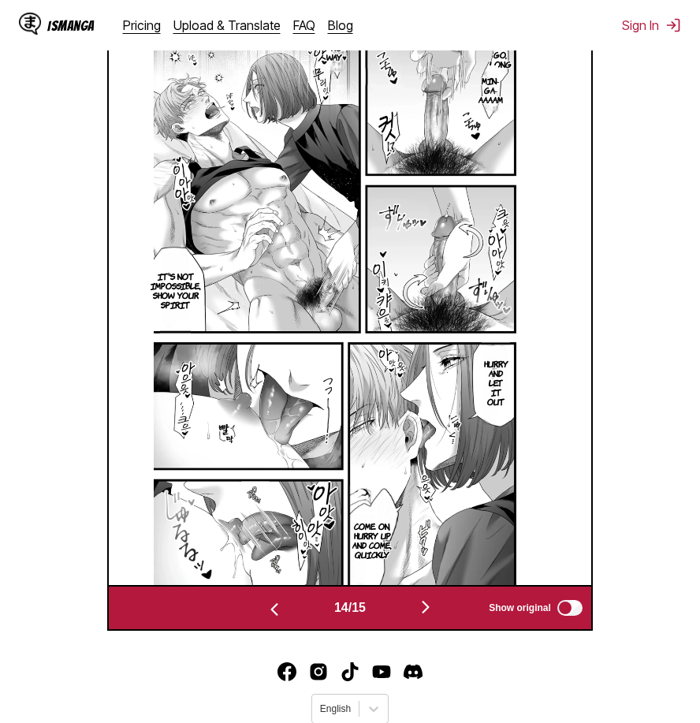
click at [432, 597] on img "button" at bounding box center [425, 606] width 19 height 19
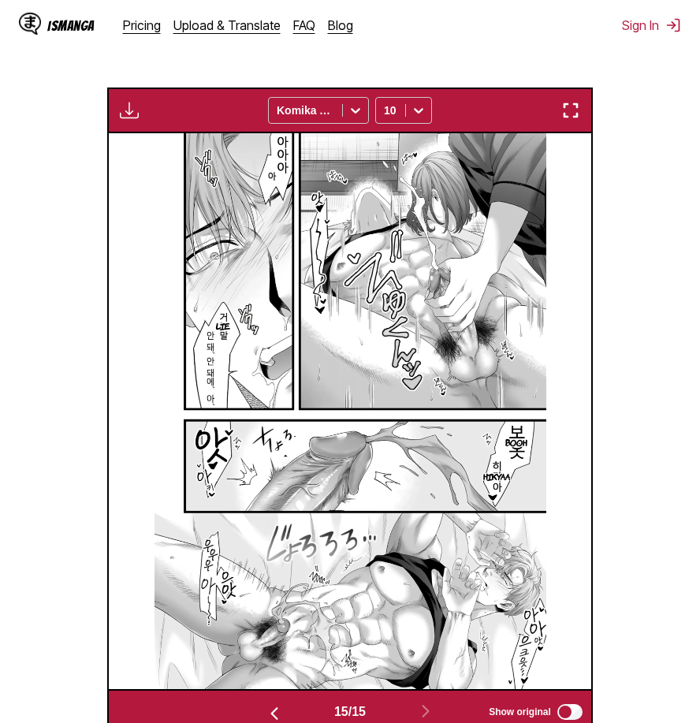
scroll to position [262, 0]
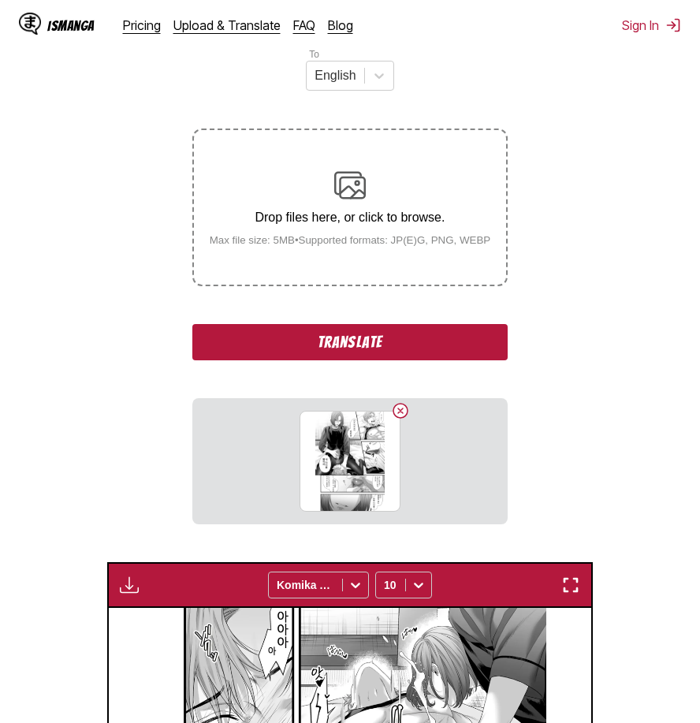
click at [410, 324] on button "Translate" at bounding box center [349, 342] width 315 height 36
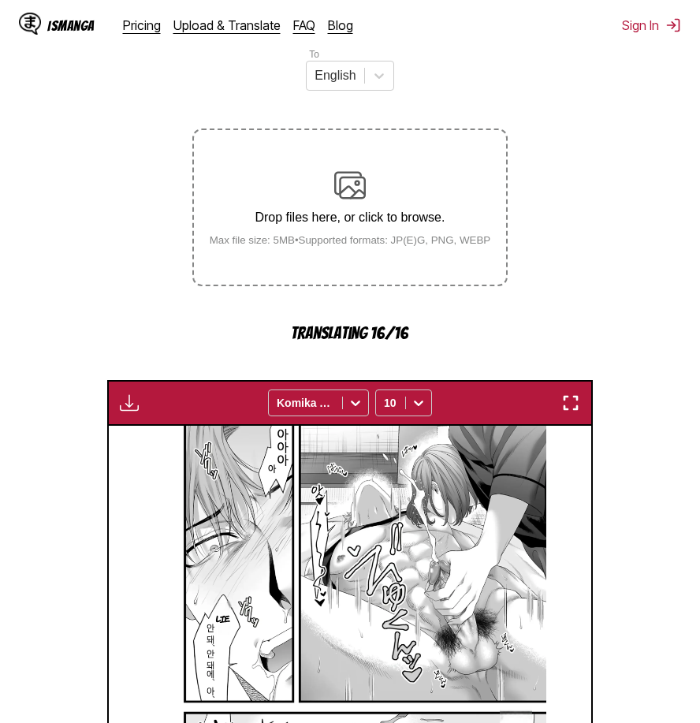
scroll to position [658, 0]
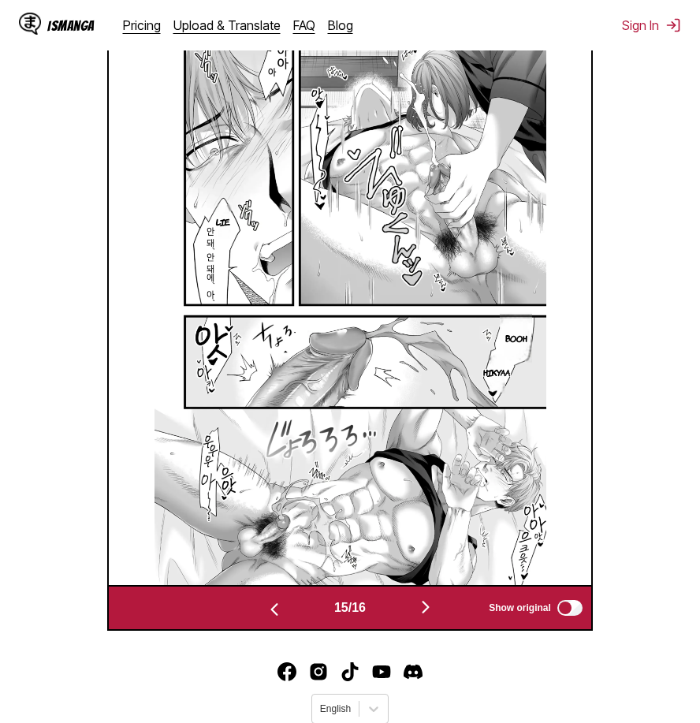
click at [430, 597] on img "button" at bounding box center [425, 606] width 19 height 19
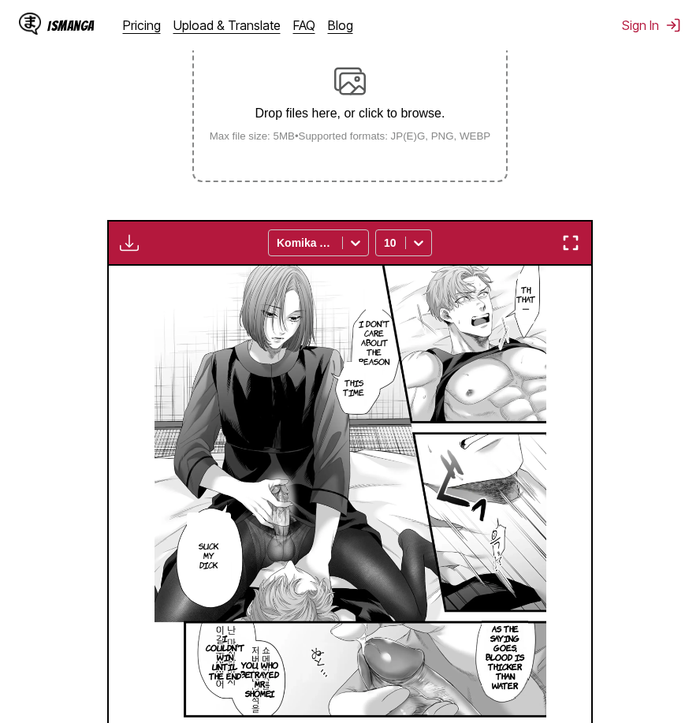
scroll to position [129, 0]
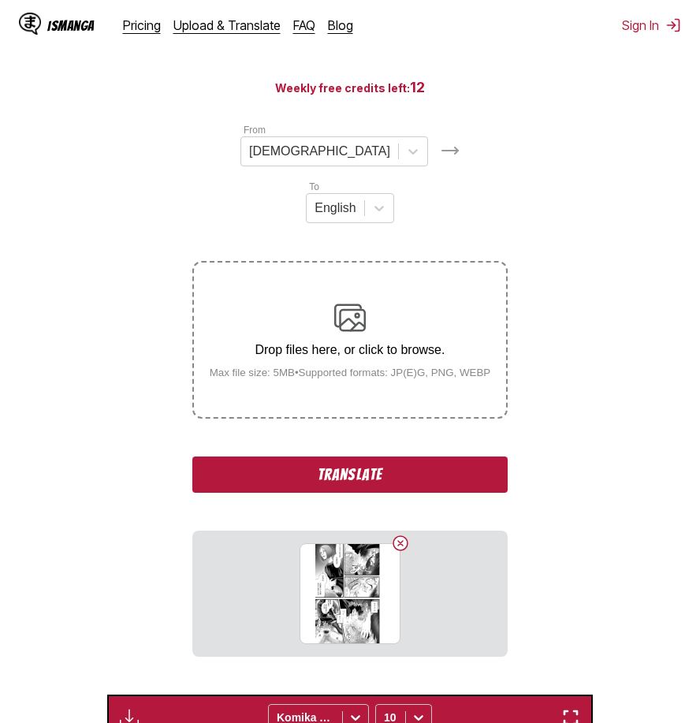
click at [394, 456] on button "Translate" at bounding box center [349, 474] width 315 height 36
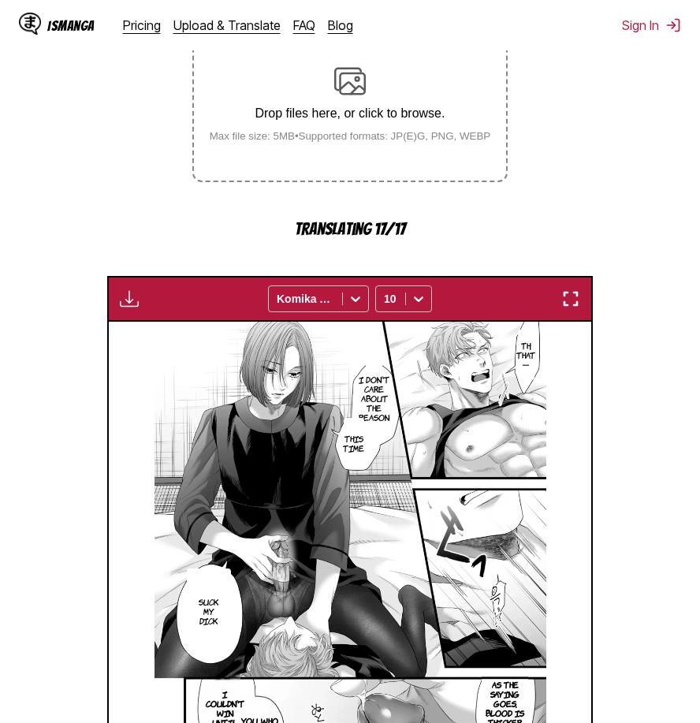
scroll to position [658, 0]
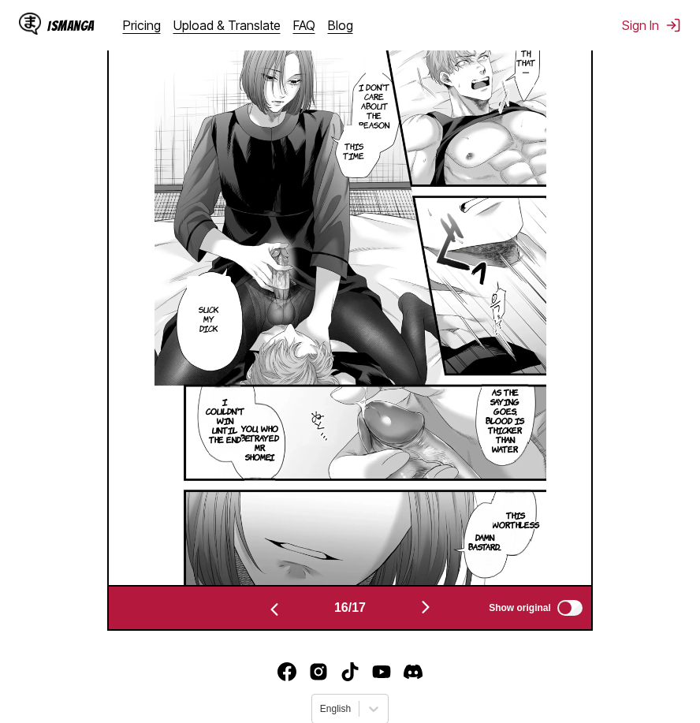
click at [435, 597] on img "button" at bounding box center [425, 606] width 19 height 19
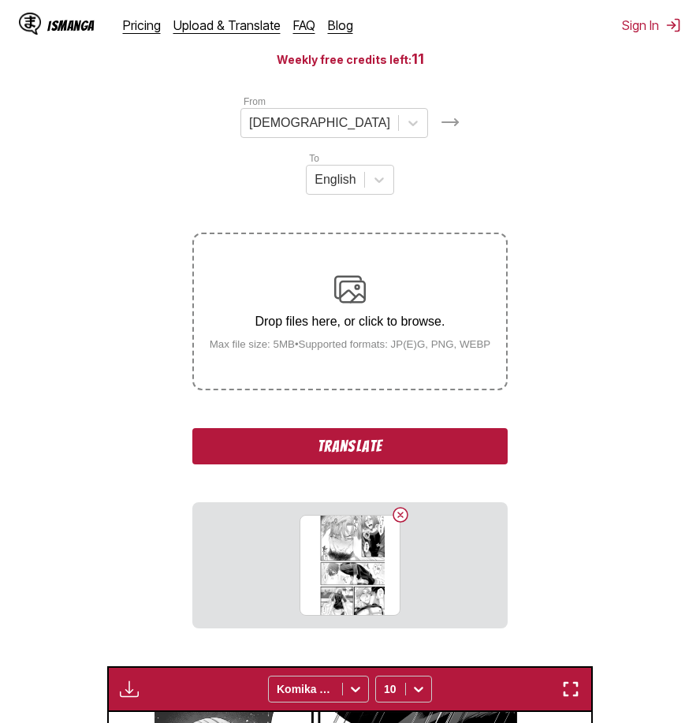
scroll to position [236, 0]
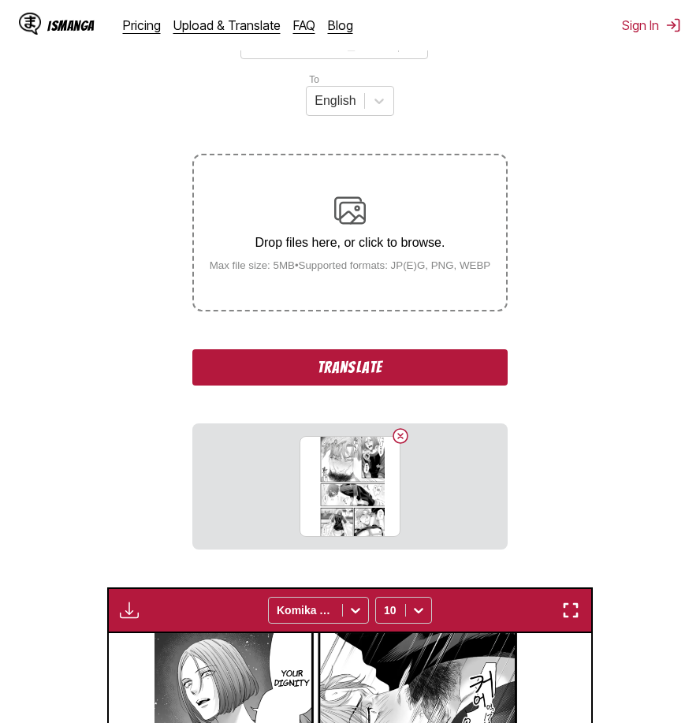
click at [404, 349] on button "Translate" at bounding box center [349, 367] width 315 height 36
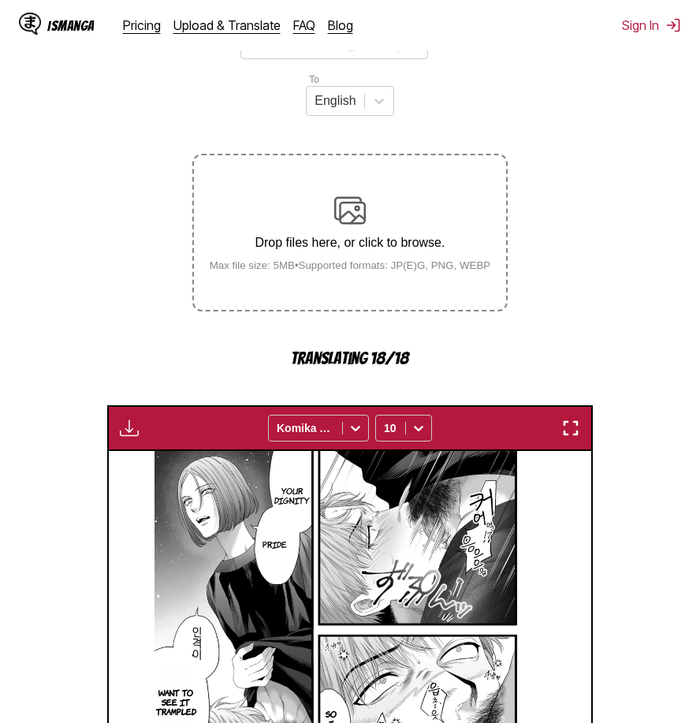
click at [668, 487] on section "From Korean To English Drop files here, or click to browse. Max file size: 5MB …" at bounding box center [350, 533] width 675 height 1037
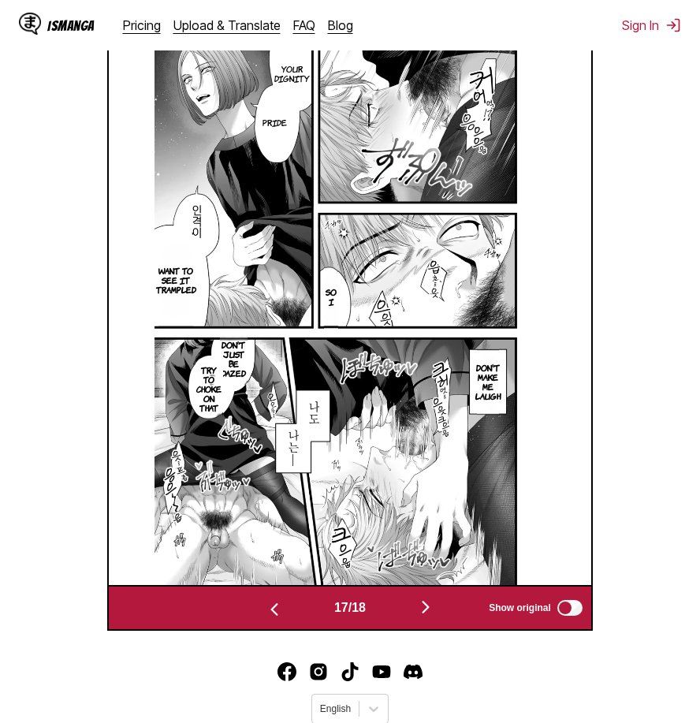
click at [434, 597] on img "button" at bounding box center [425, 606] width 19 height 19
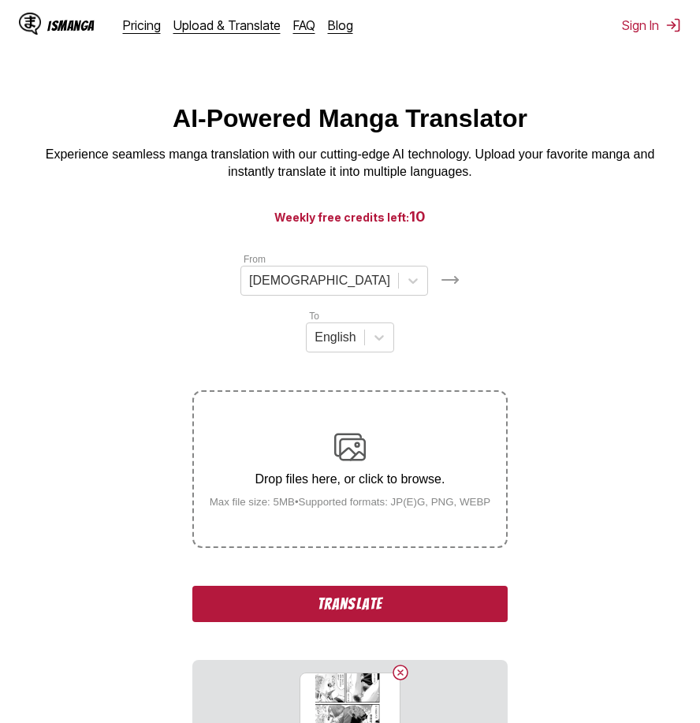
scroll to position [158, 0]
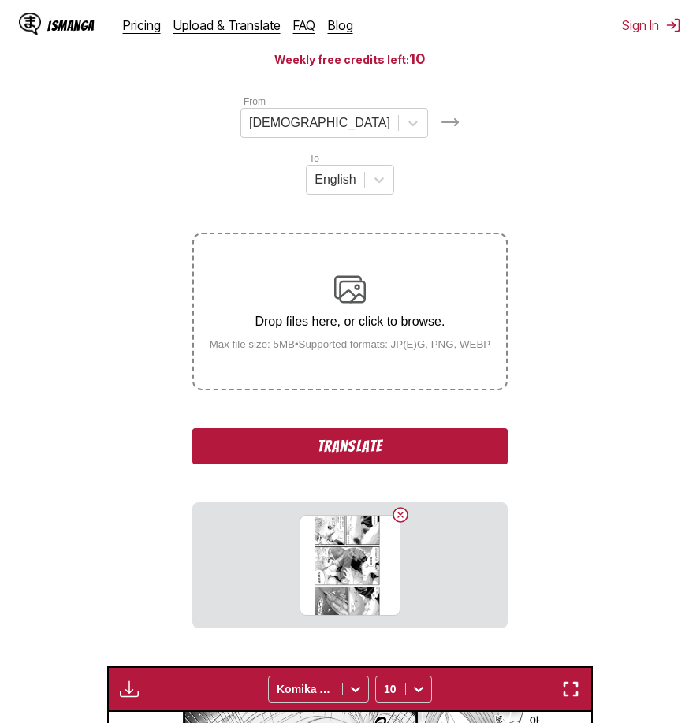
click at [400, 428] on button "Translate" at bounding box center [349, 446] width 315 height 36
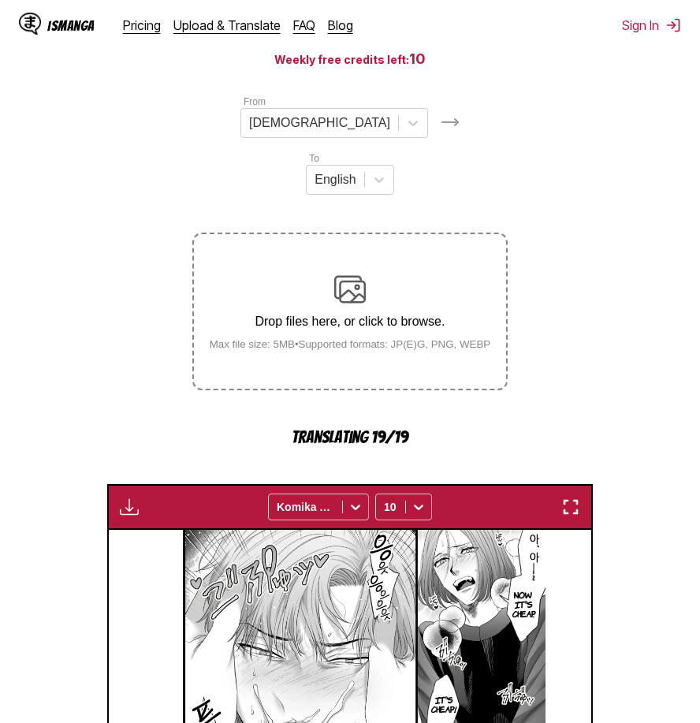
scroll to position [658, 0]
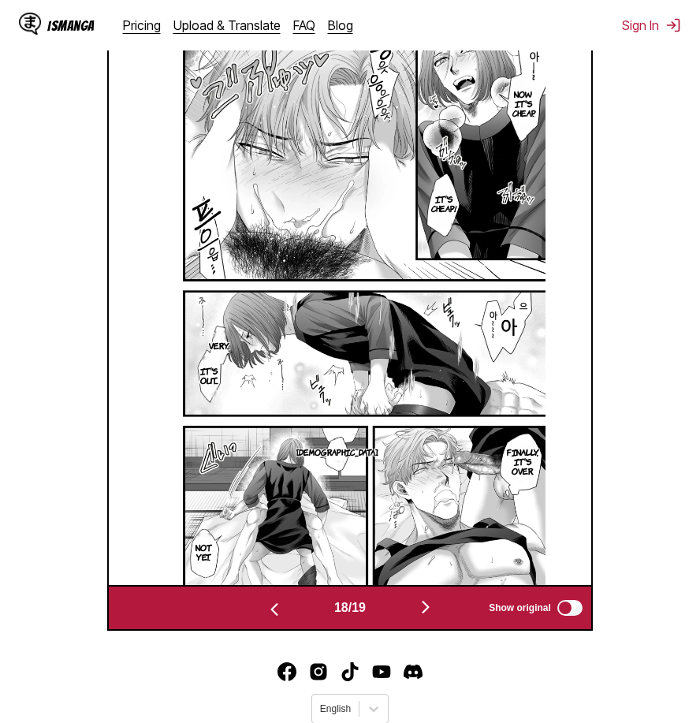
click at [422, 597] on img "button" at bounding box center [425, 606] width 19 height 19
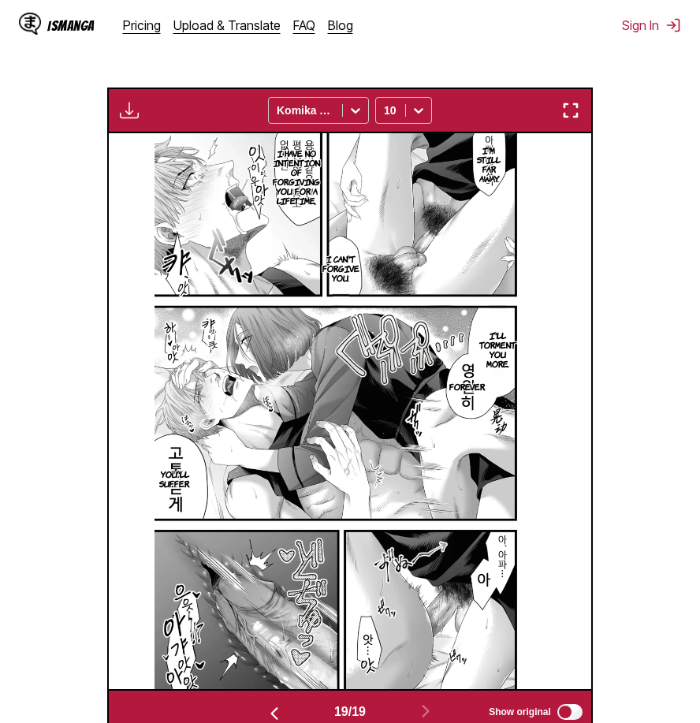
scroll to position [104, 0]
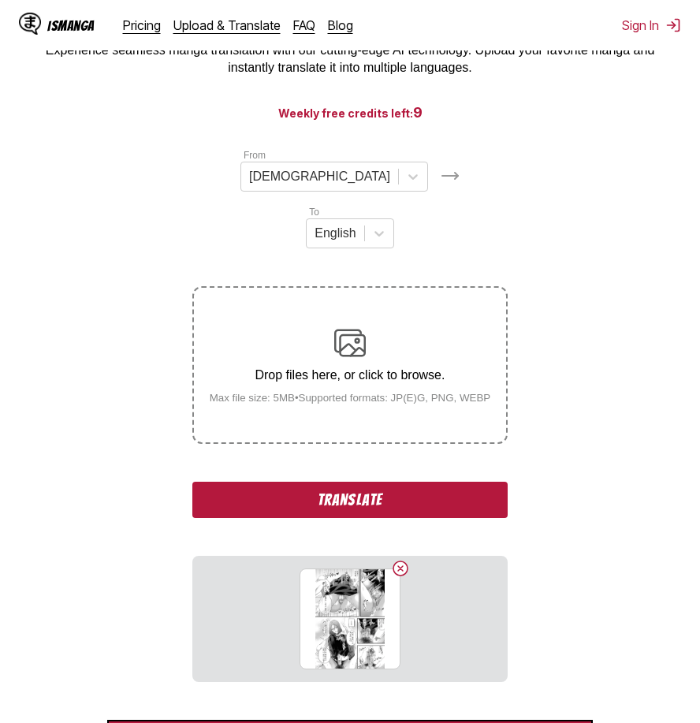
click at [353, 482] on button "Translate" at bounding box center [349, 500] width 315 height 36
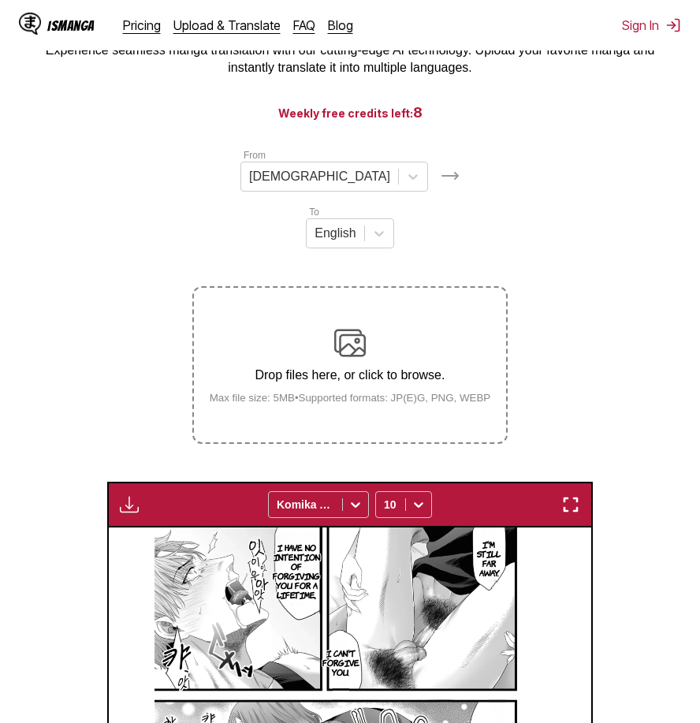
scroll to position [602, 0]
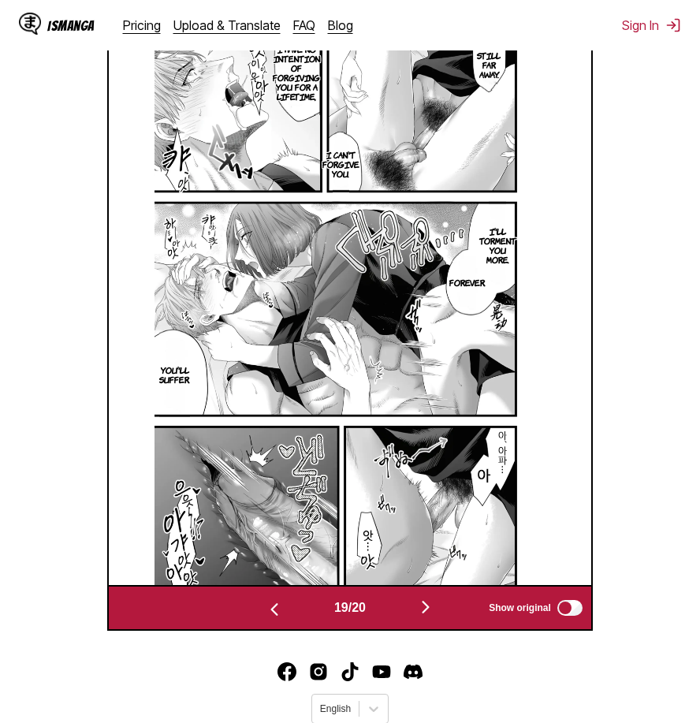
click at [427, 597] on img "button" at bounding box center [425, 606] width 19 height 19
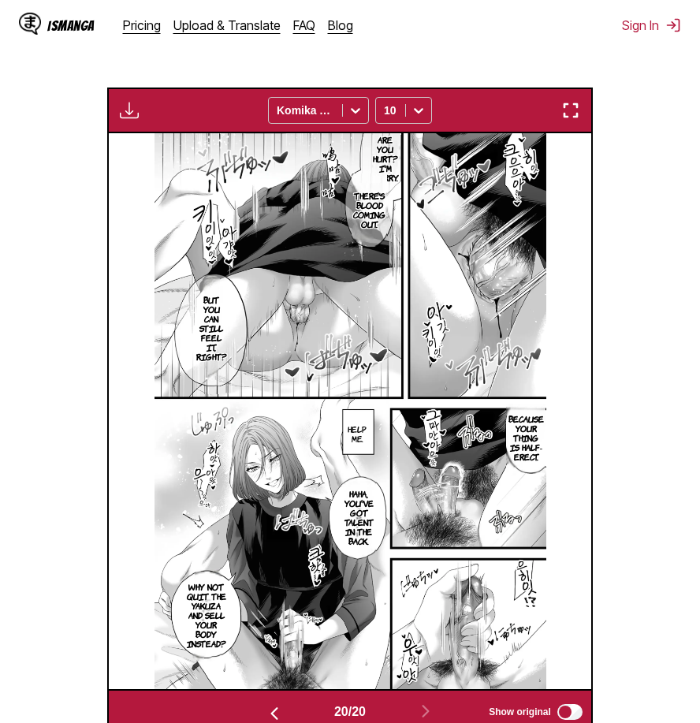
scroll to position [104, 0]
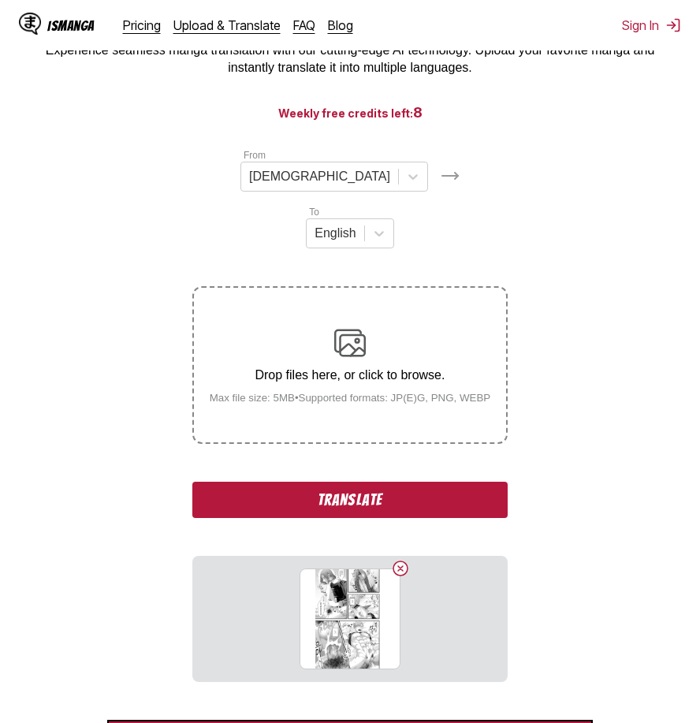
click at [389, 482] on button "Translate" at bounding box center [349, 500] width 315 height 36
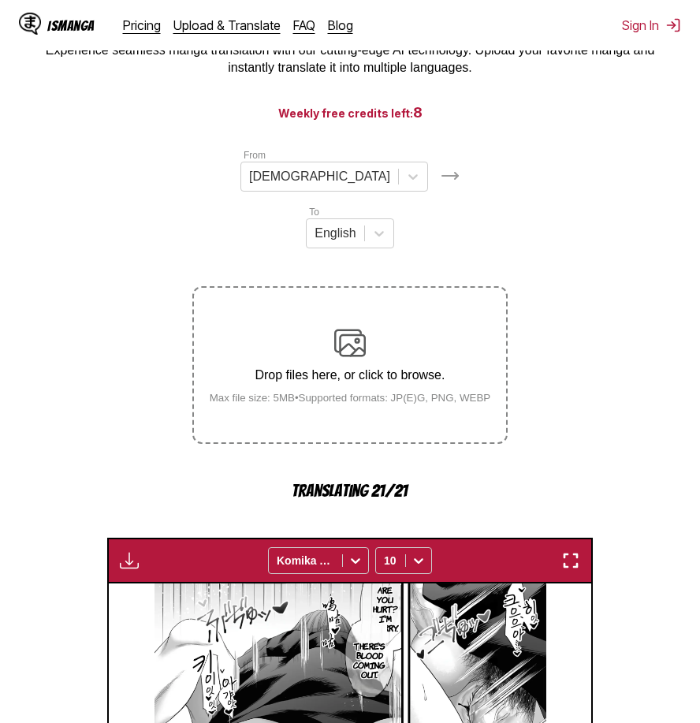
click at [648, 497] on section "From Korean To English Drop files here, or click to browse. Max file size: 5MB …" at bounding box center [350, 665] width 675 height 1037
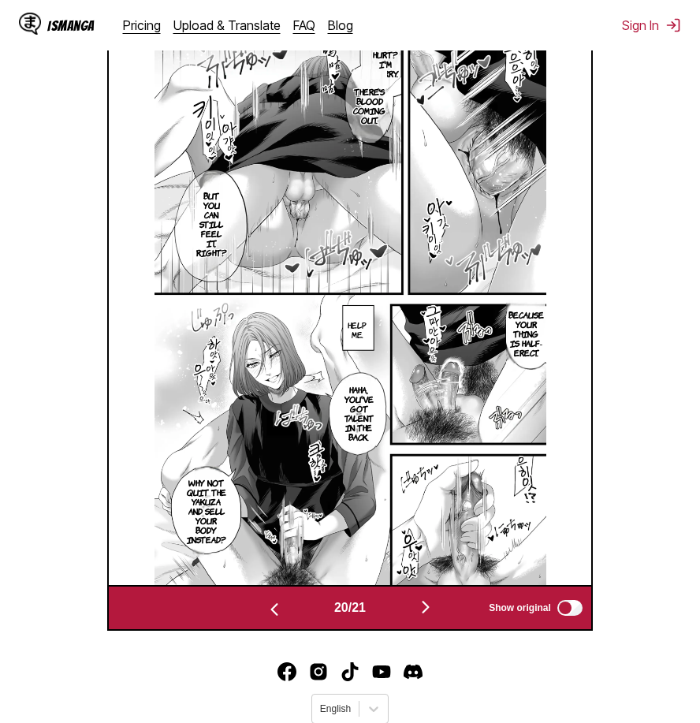
click at [422, 597] on img "button" at bounding box center [425, 606] width 19 height 19
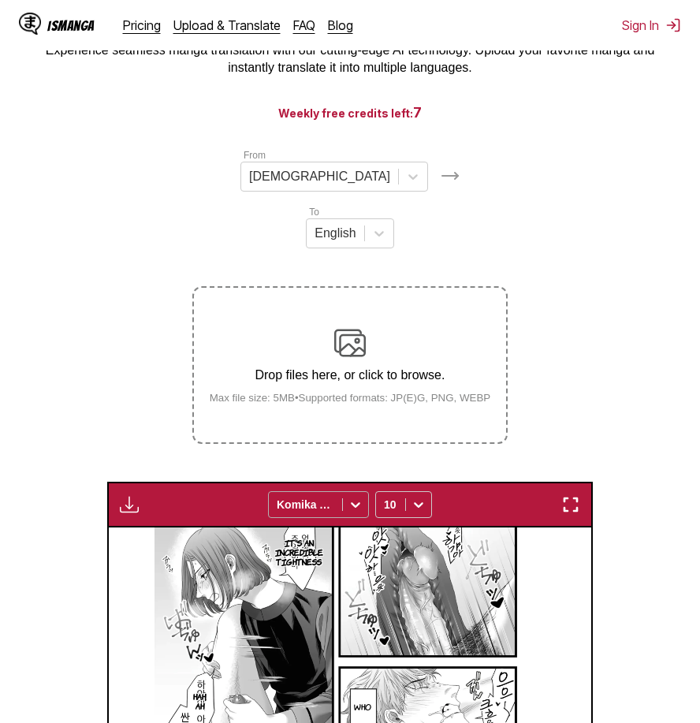
scroll to position [25, 0]
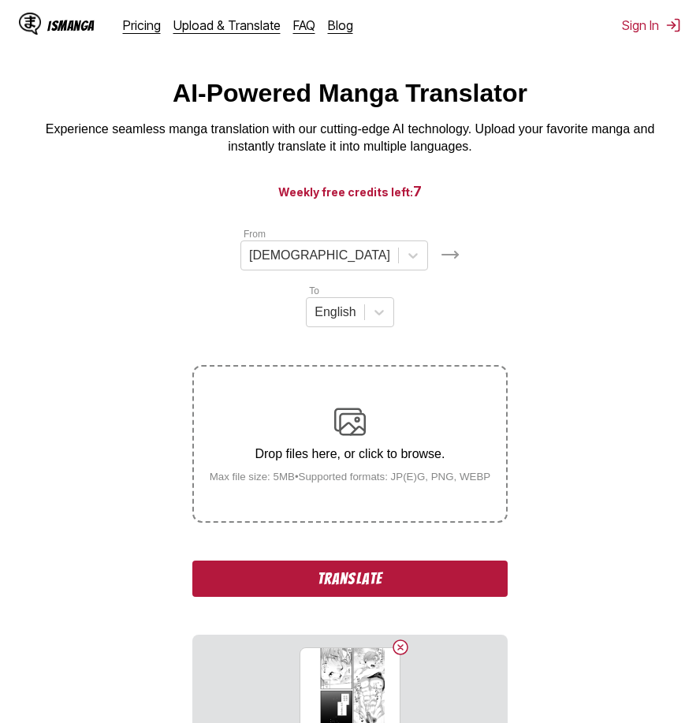
click at [359, 560] on button "Translate" at bounding box center [349, 578] width 315 height 36
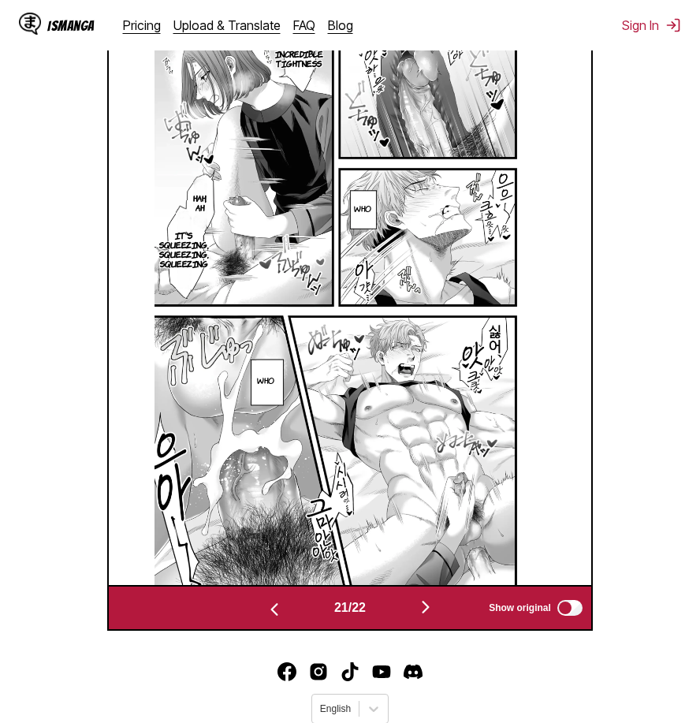
click at [429, 597] on img "button" at bounding box center [425, 606] width 19 height 19
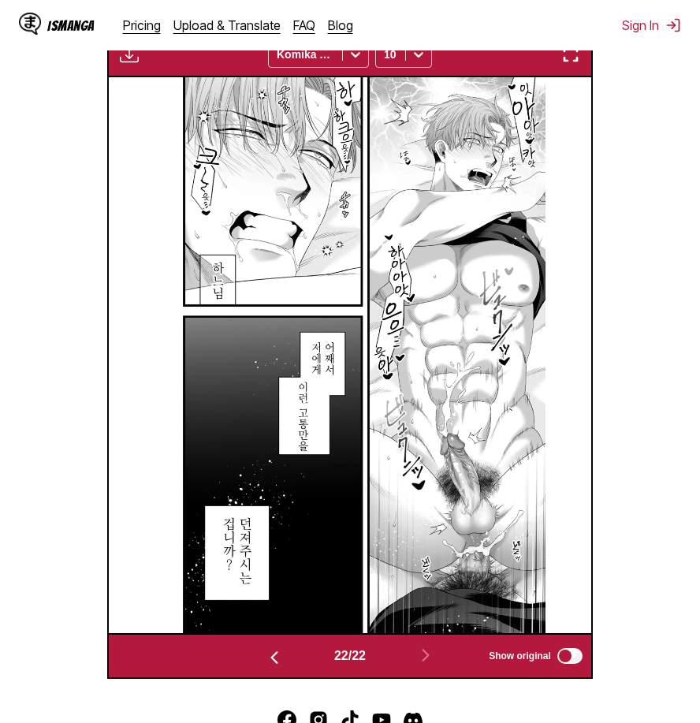
scroll to position [498, 0]
